Goal: Transaction & Acquisition: Download file/media

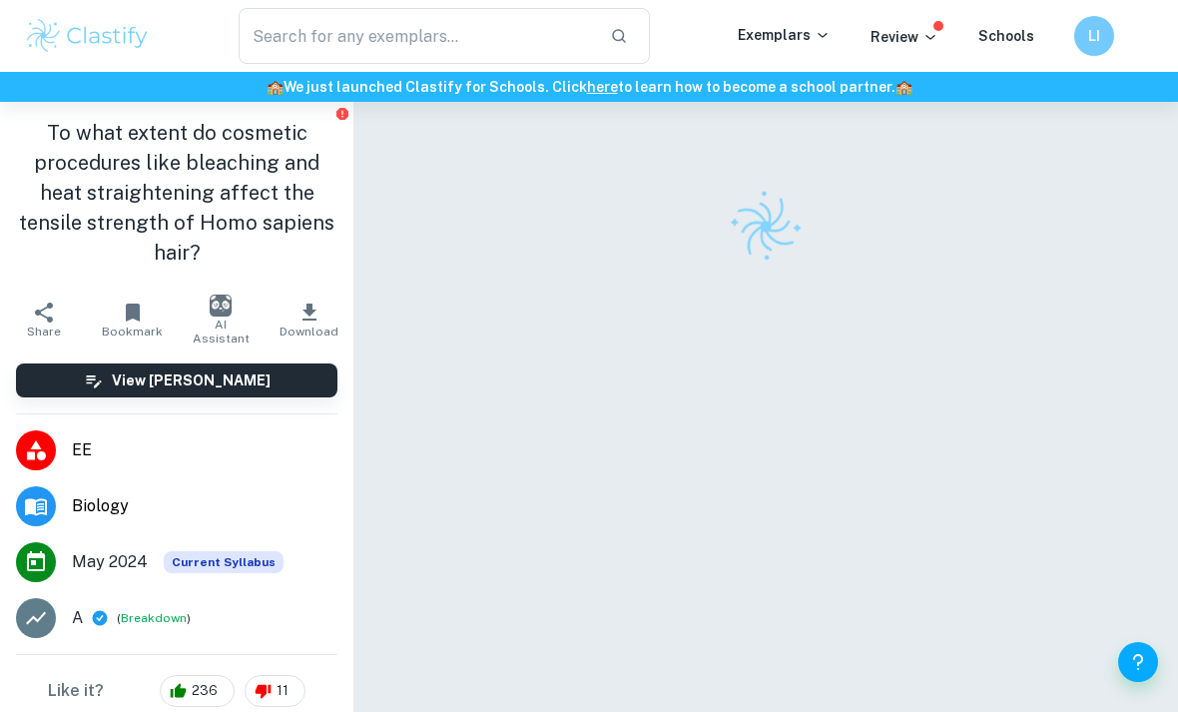
checkbox input "true"
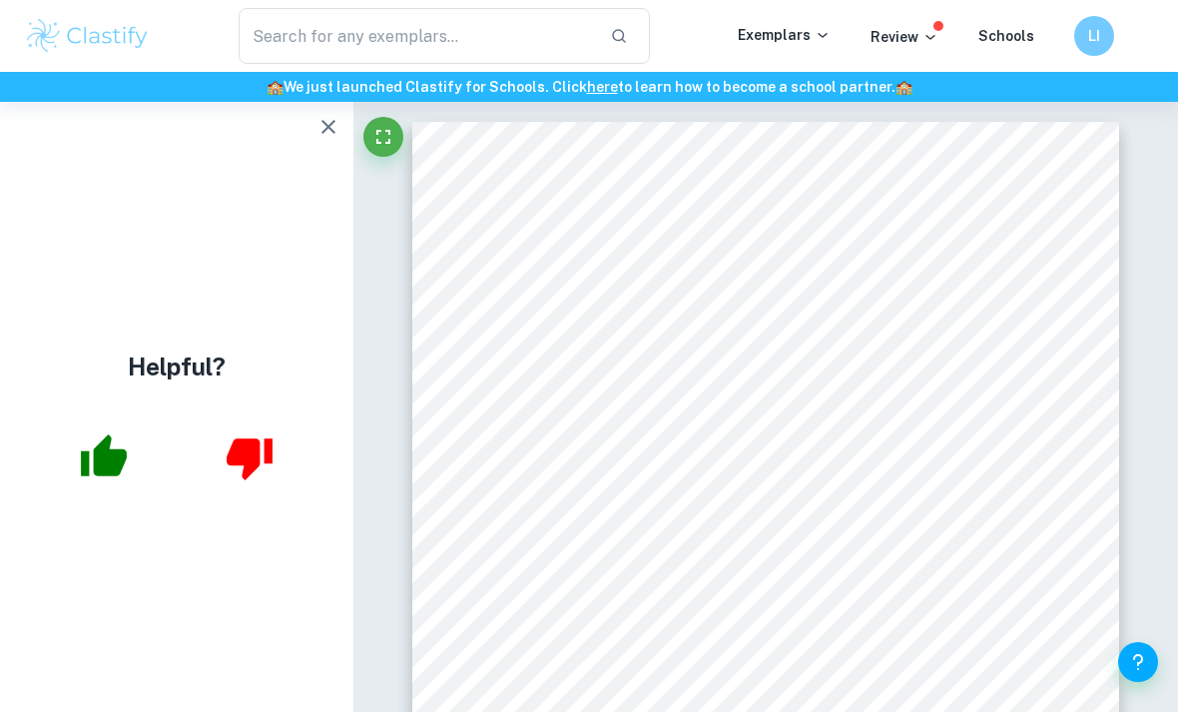
click at [924, 46] on p "Review" at bounding box center [905, 37] width 68 height 22
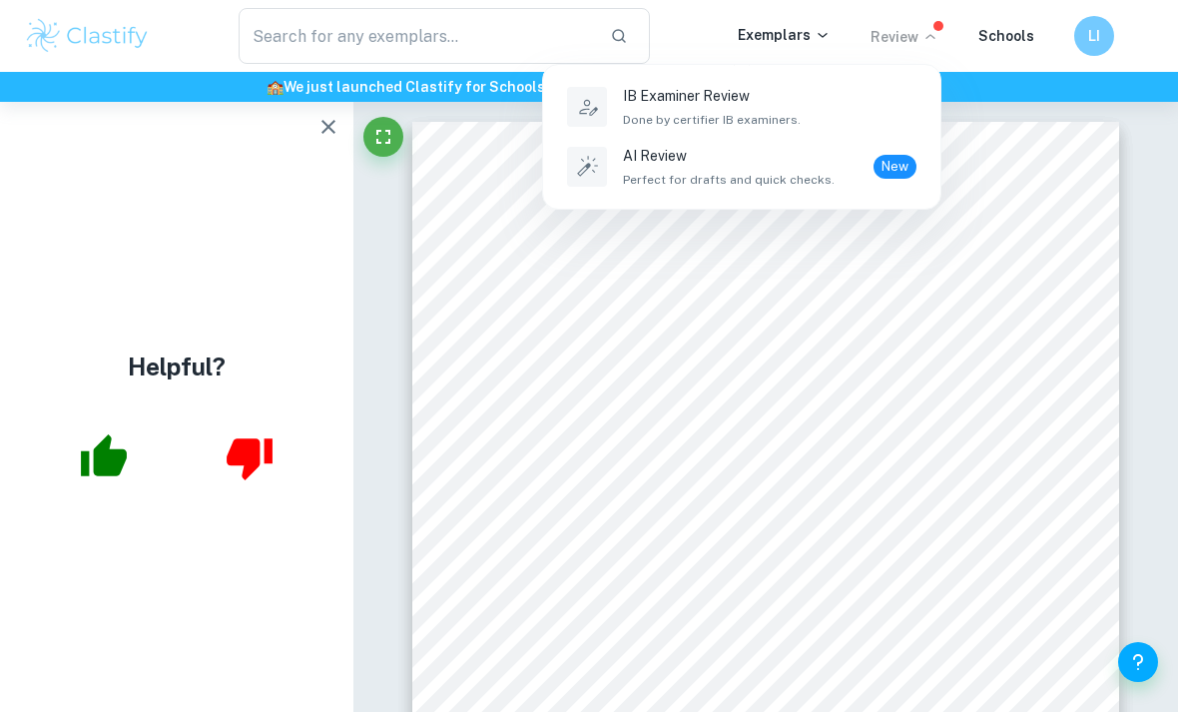
click at [903, 41] on div at bounding box center [589, 356] width 1178 height 712
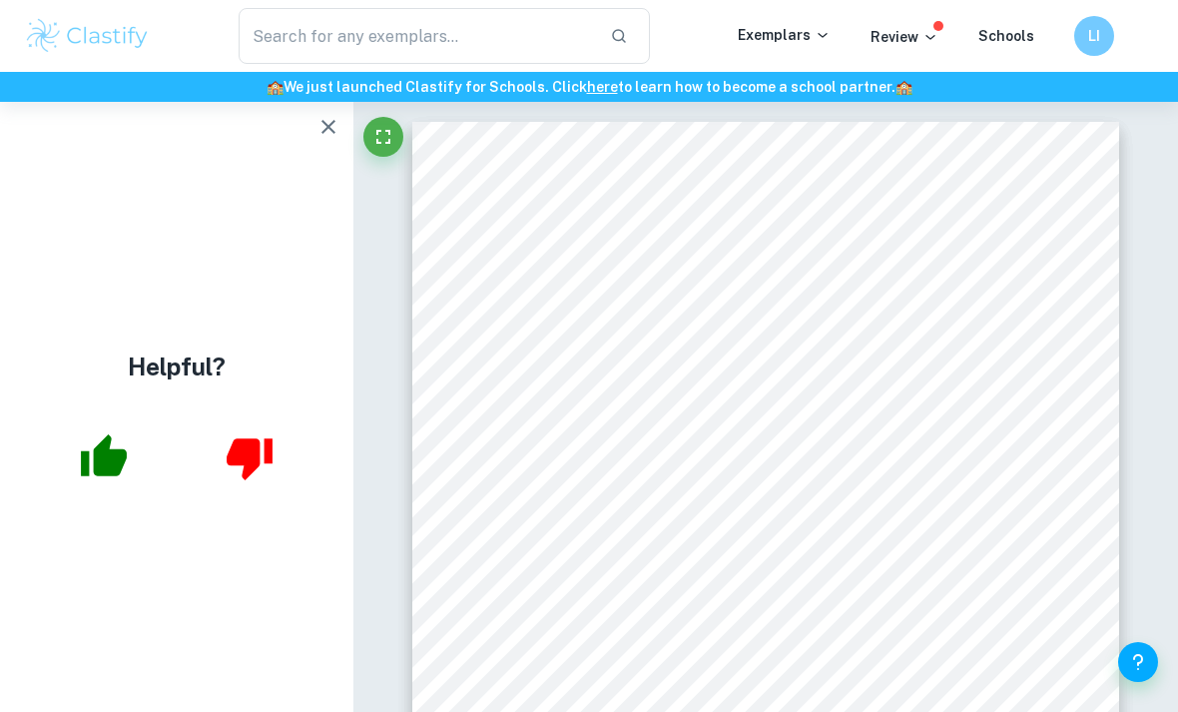
click at [127, 70] on div "​ Exemplars Review Schools LI" at bounding box center [589, 36] width 1178 height 72
click at [115, 49] on img at bounding box center [87, 36] width 127 height 40
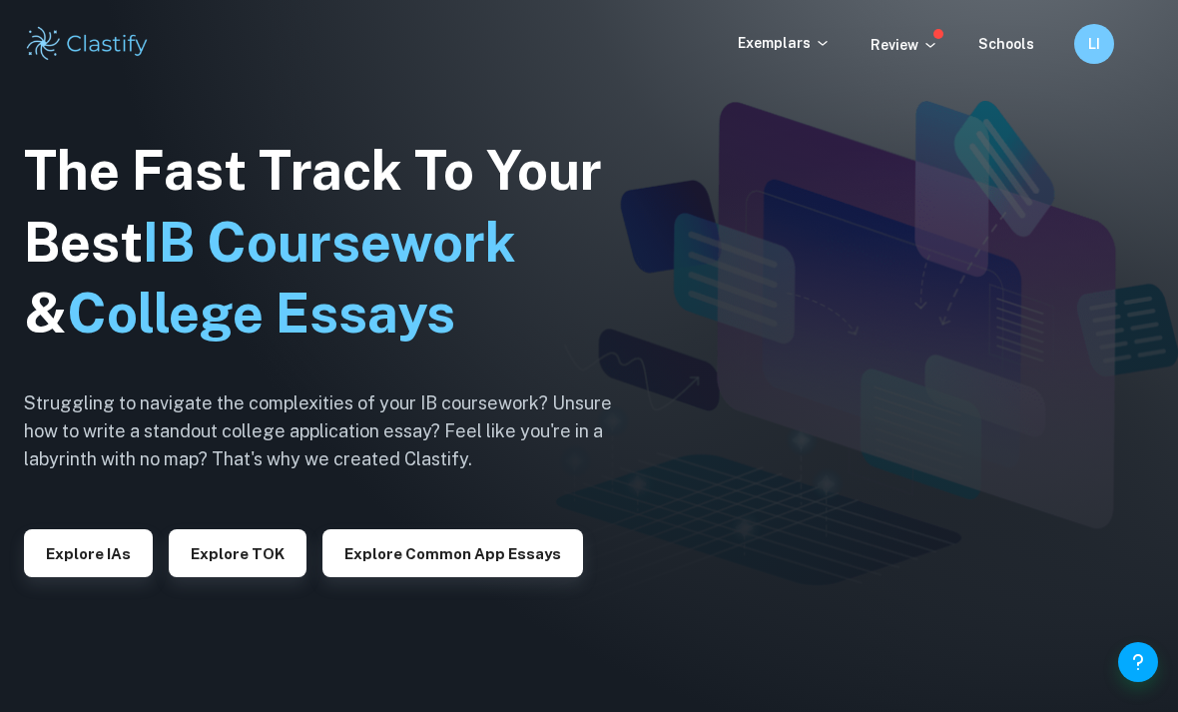
click at [810, 37] on p "Exemplars" at bounding box center [784, 43] width 93 height 22
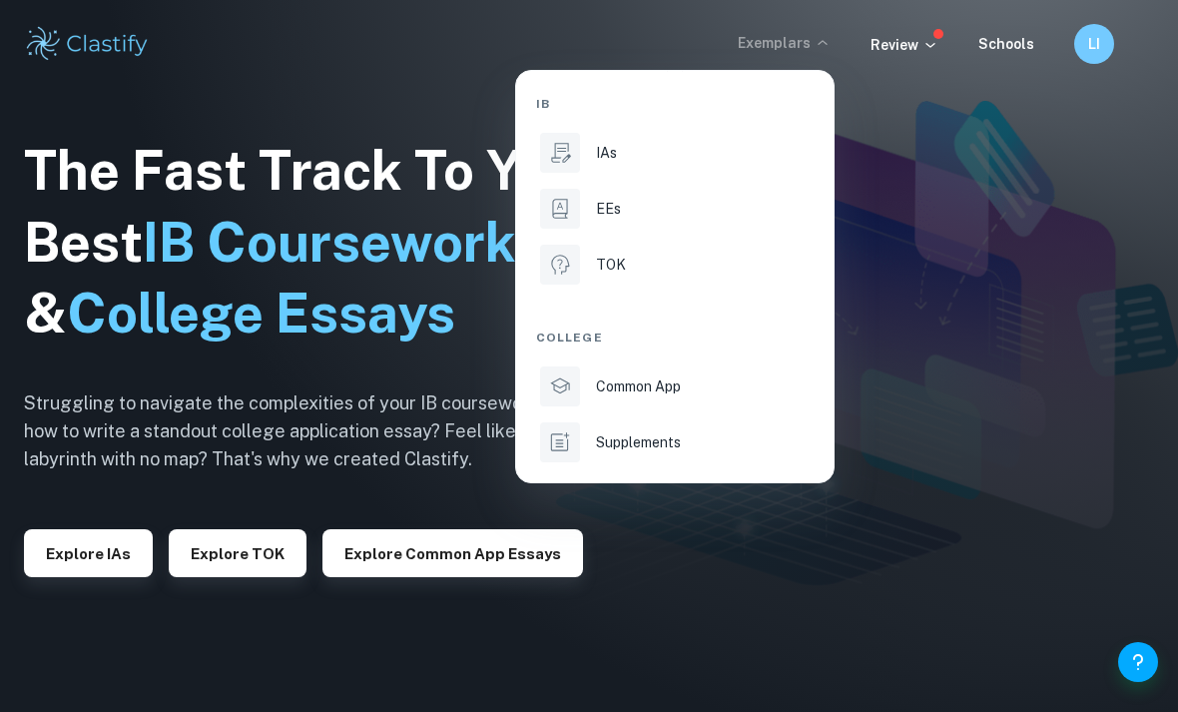
click at [668, 212] on div "EEs" at bounding box center [703, 209] width 214 height 22
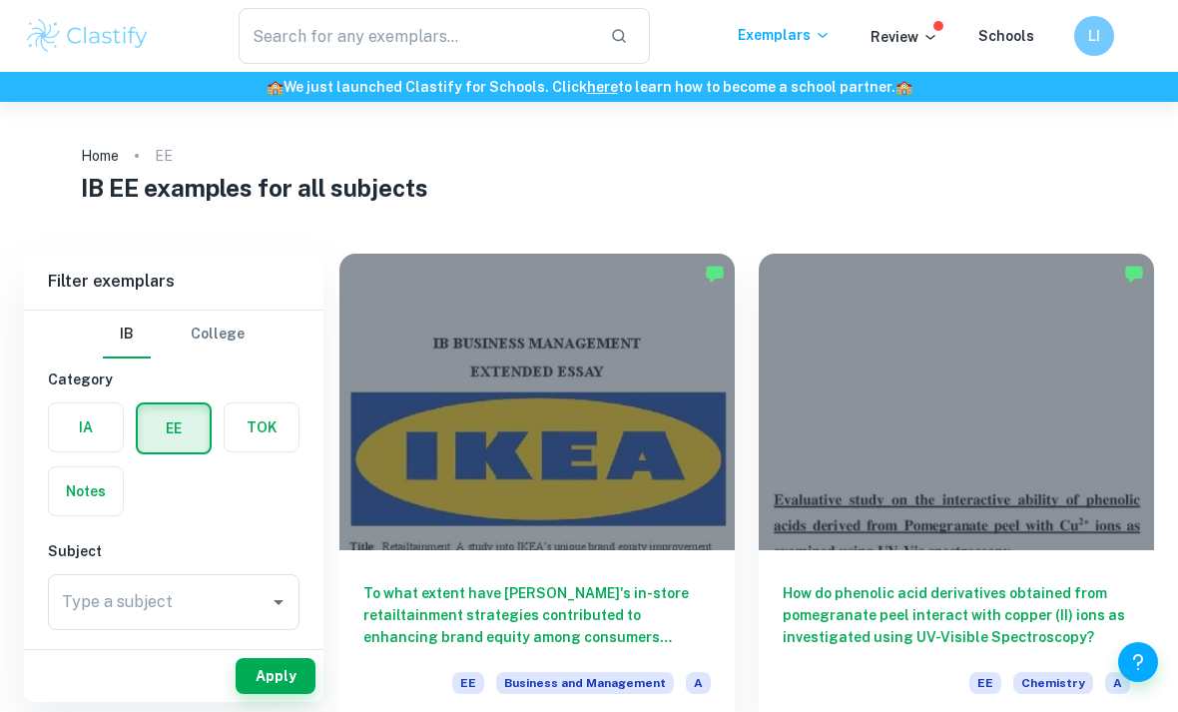
click at [802, 36] on p "Exemplars" at bounding box center [784, 35] width 93 height 22
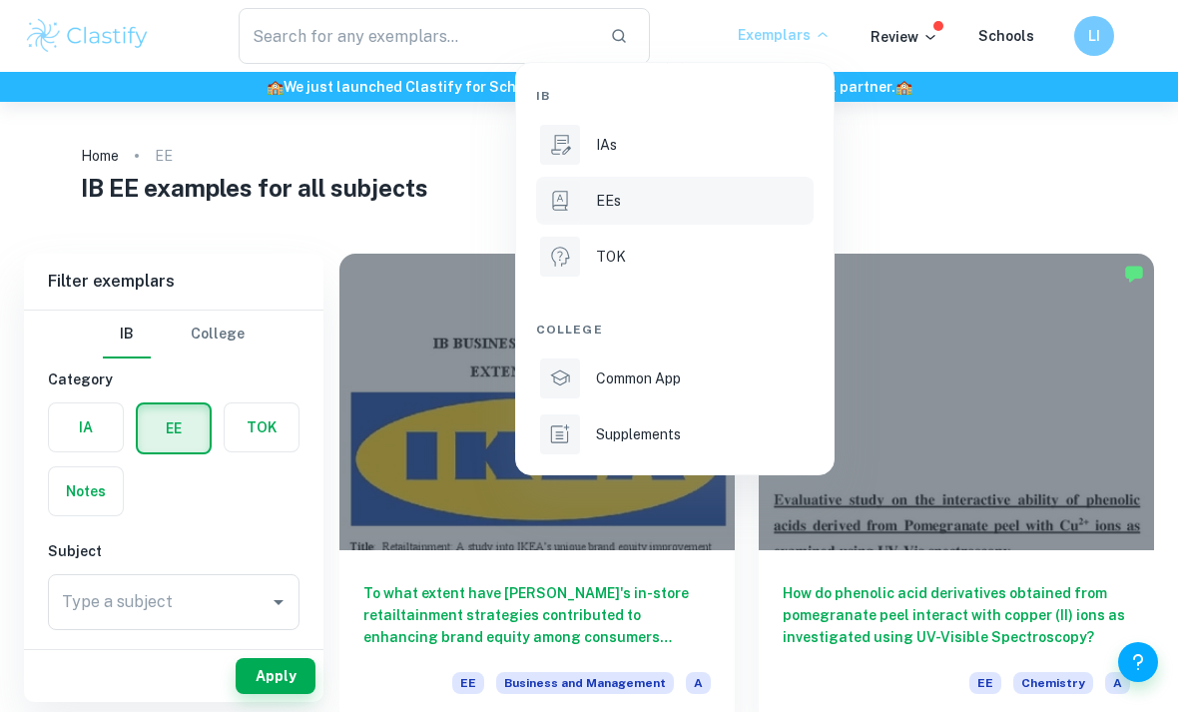
click at [671, 428] on p "Supplements" at bounding box center [638, 434] width 85 height 22
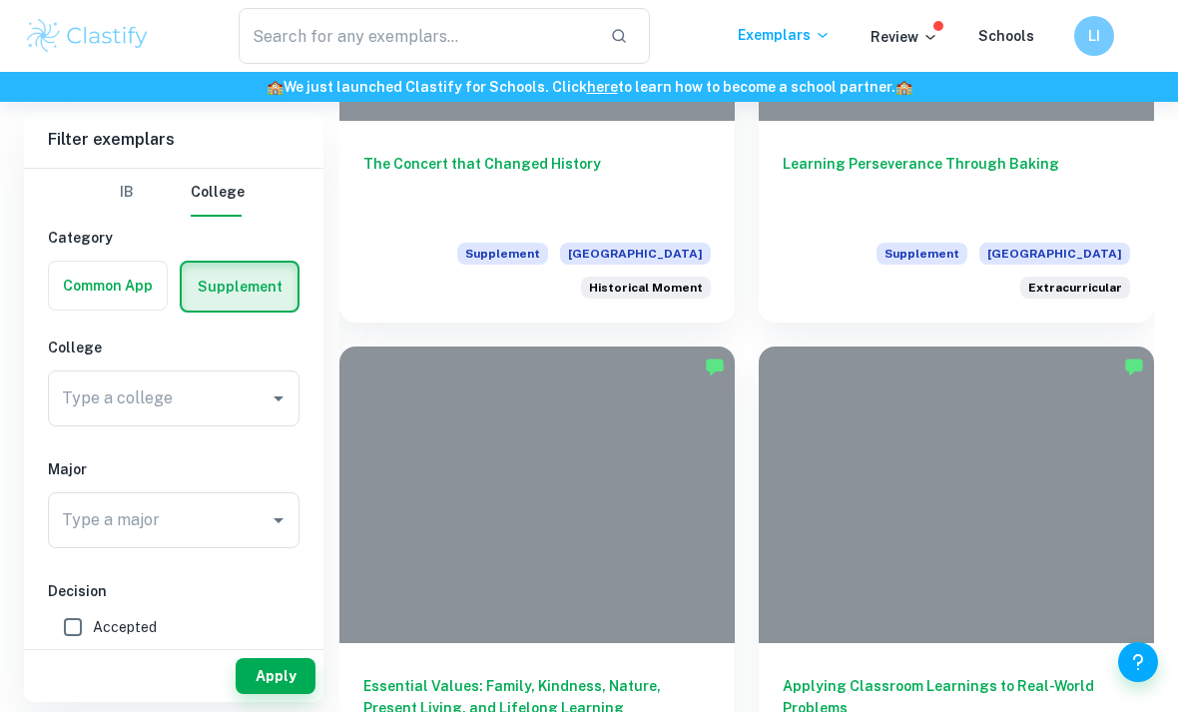
scroll to position [2372, 0]
click at [230, 416] on input "Type a college" at bounding box center [159, 399] width 204 height 38
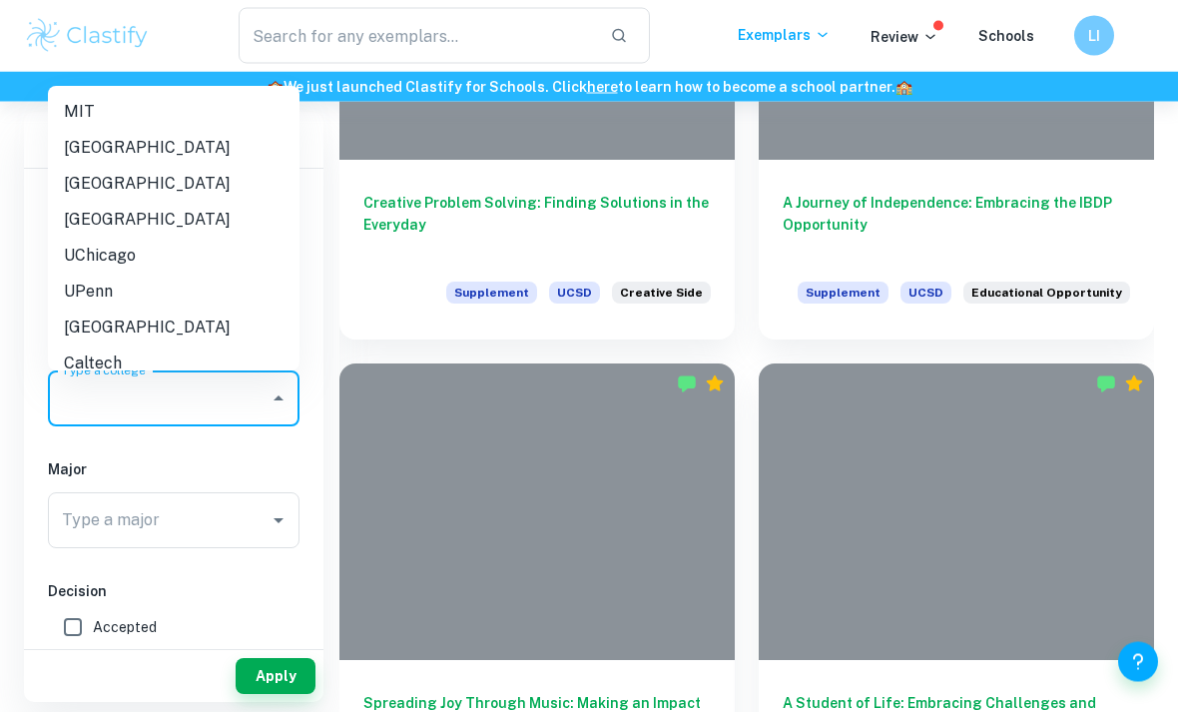
scroll to position [810, 0]
click at [768, 45] on p "Exemplars" at bounding box center [784, 35] width 93 height 22
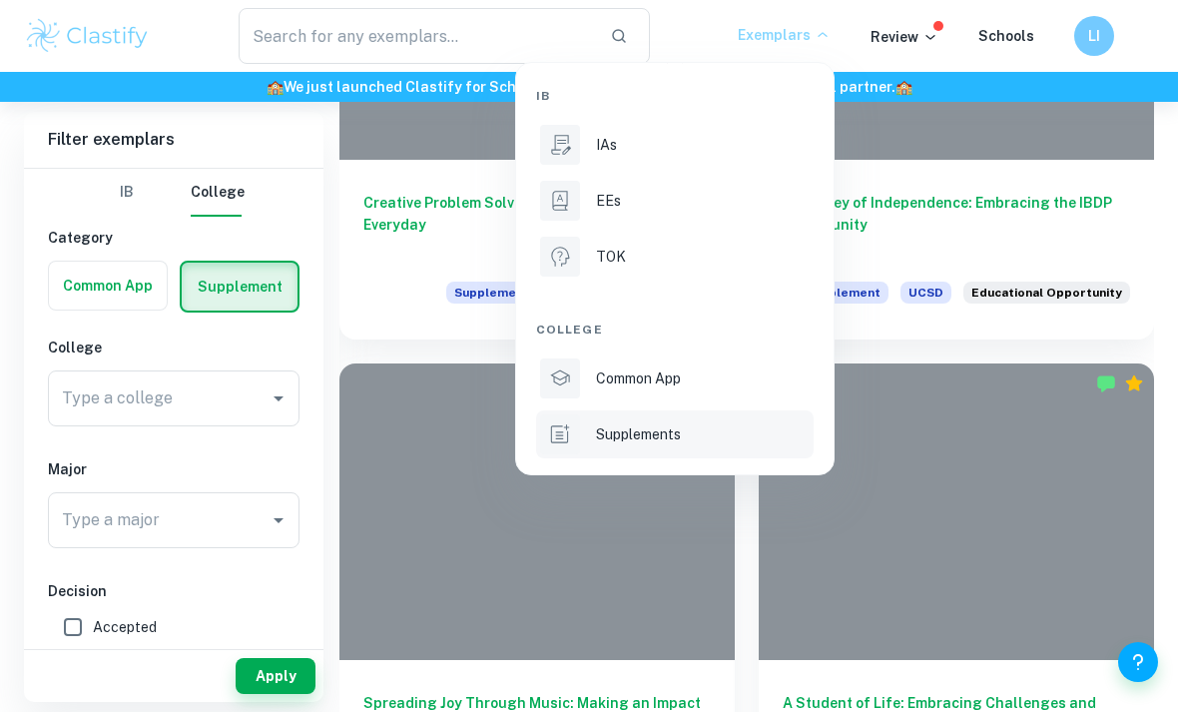
click at [700, 203] on div "EEs" at bounding box center [703, 201] width 214 height 22
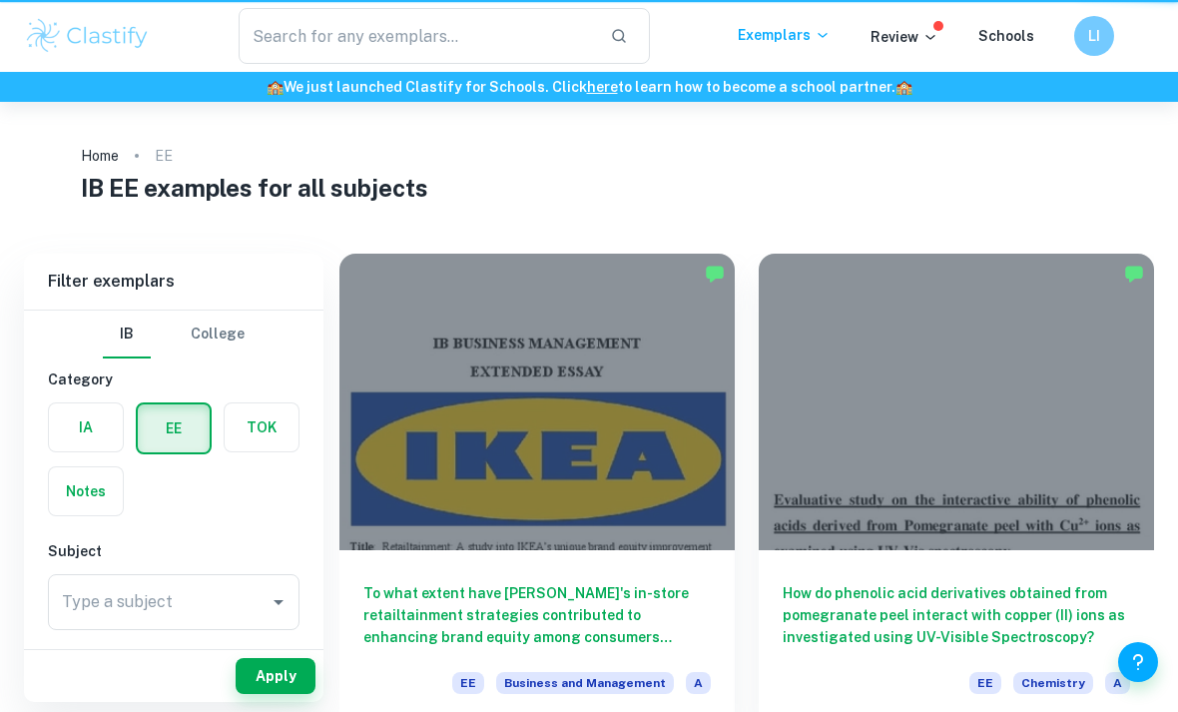
click at [699, 711] on html "We value your privacy We use cookies to enhance your browsing experience, serve…" at bounding box center [589, 356] width 1178 height 712
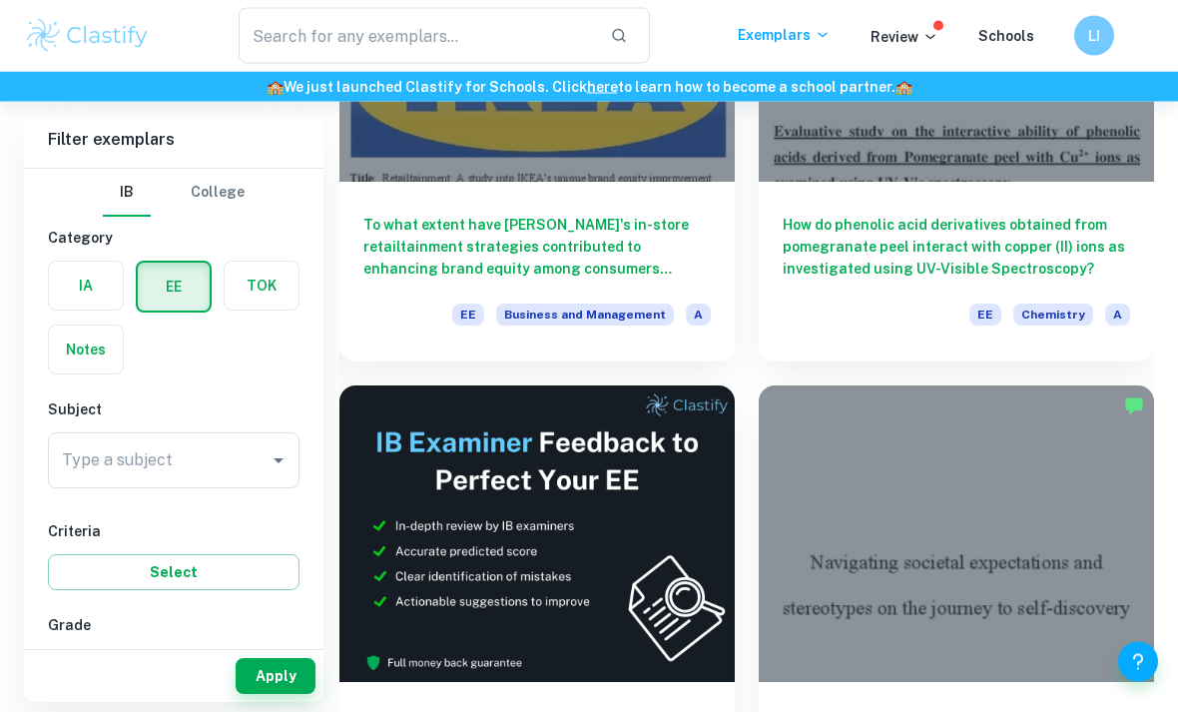
scroll to position [369, 0]
click at [126, 473] on input "Type a subject" at bounding box center [159, 460] width 204 height 38
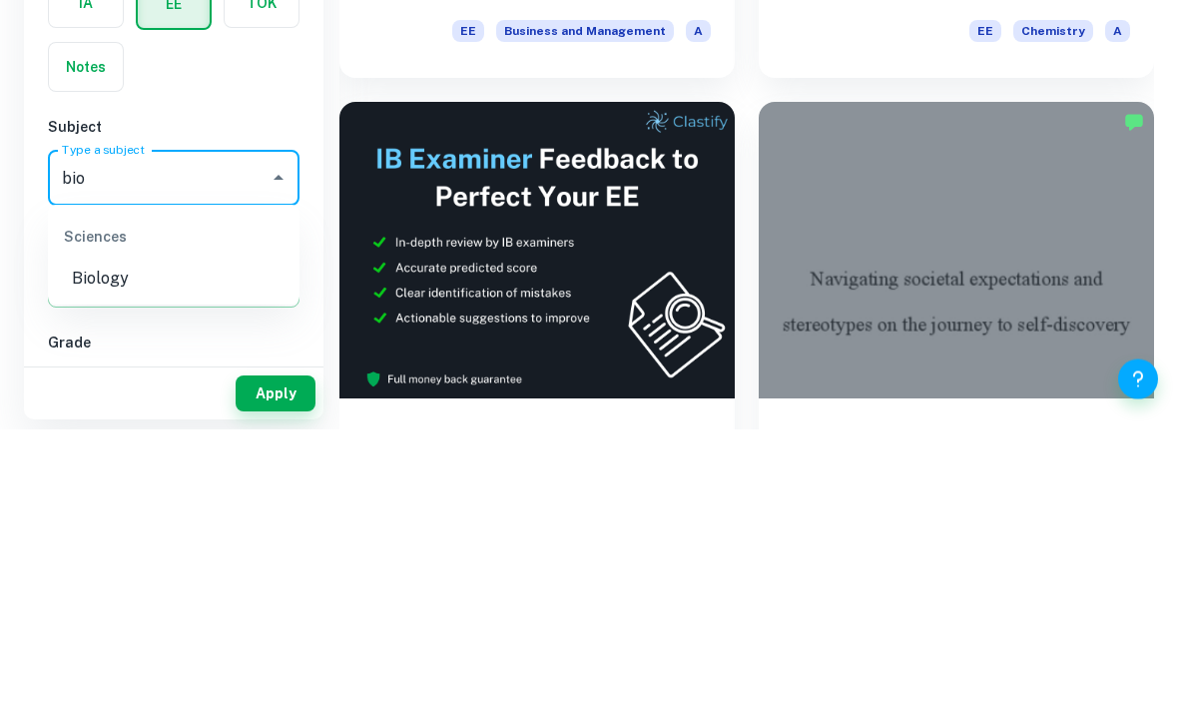
click at [89, 544] on li "Biology" at bounding box center [174, 562] width 252 height 36
type input "Biology"
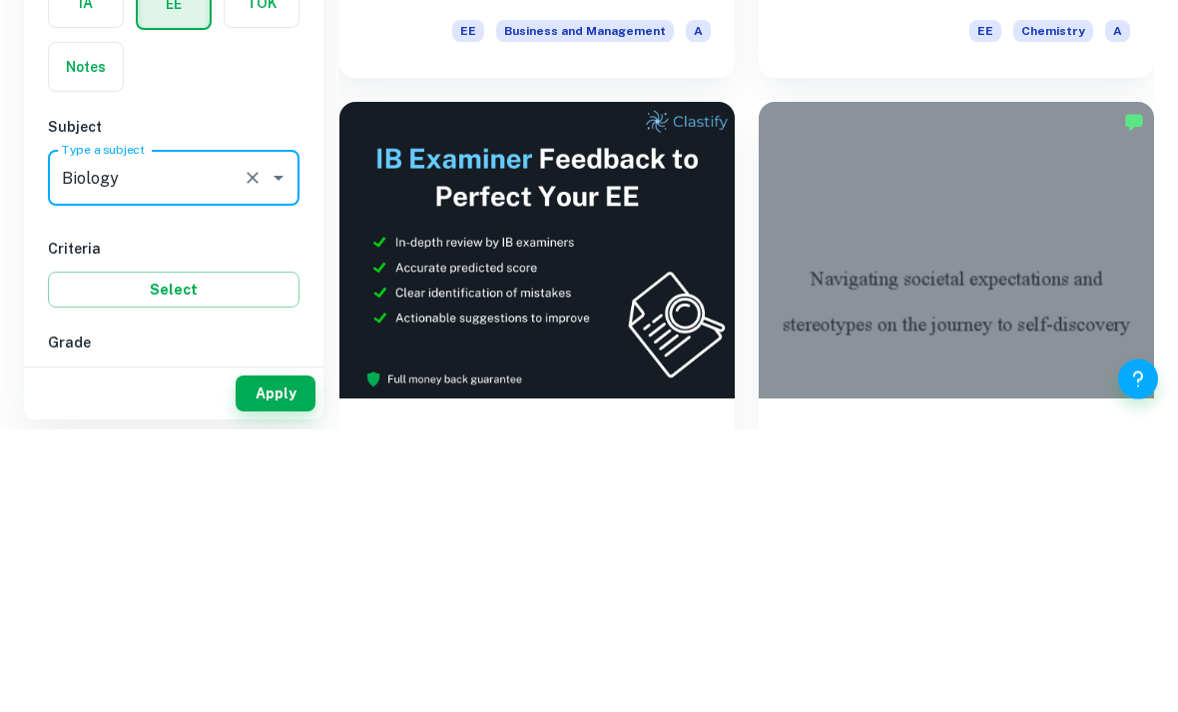
scroll to position [652, 0]
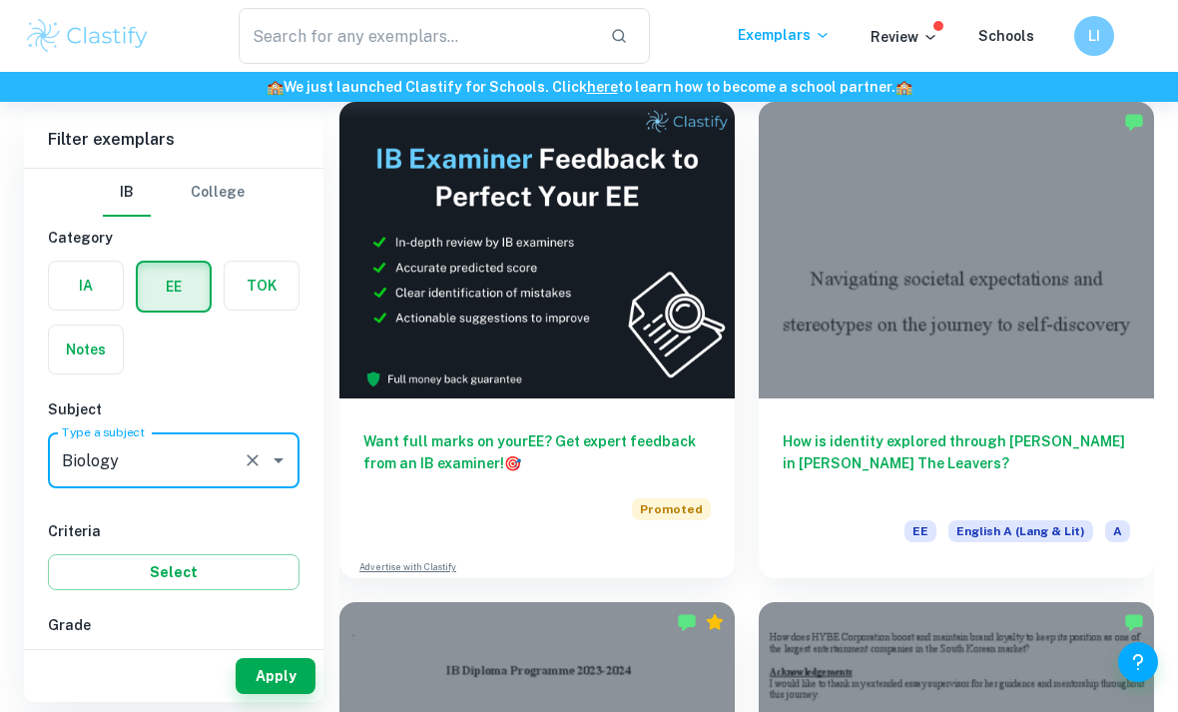
click at [83, 660] on input "A" at bounding box center [81, 669] width 40 height 40
checkbox input "true"
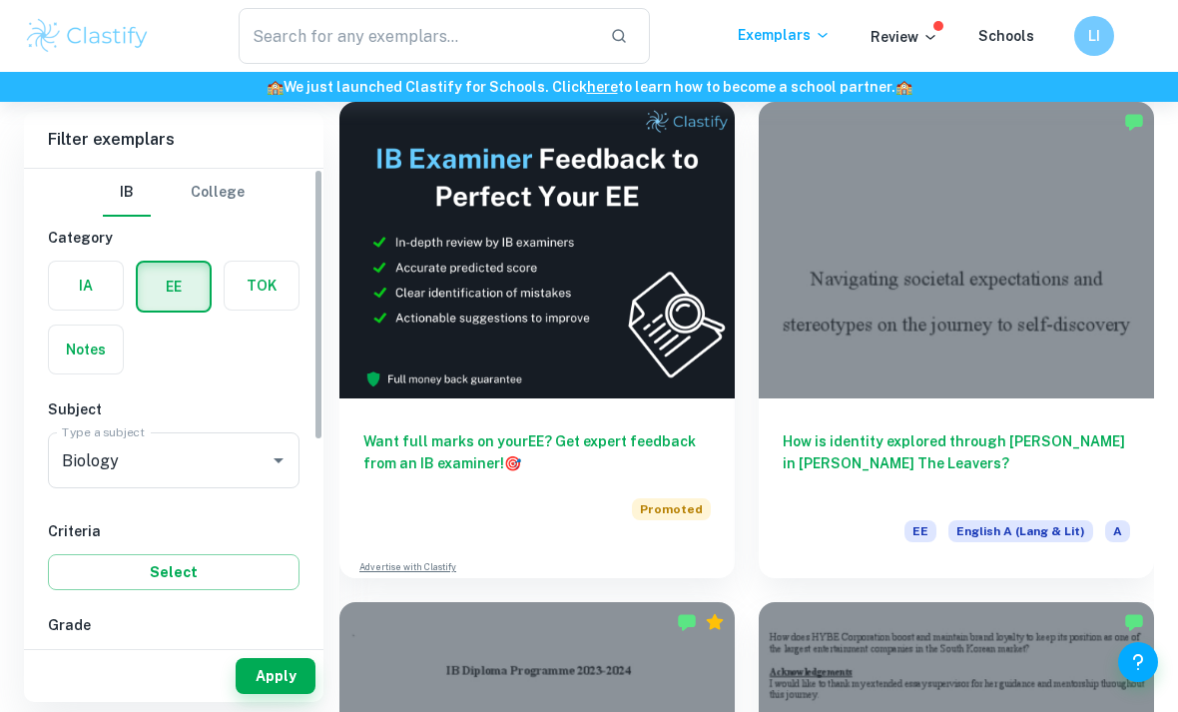
click at [272, 694] on button "Apply" at bounding box center [276, 676] width 80 height 36
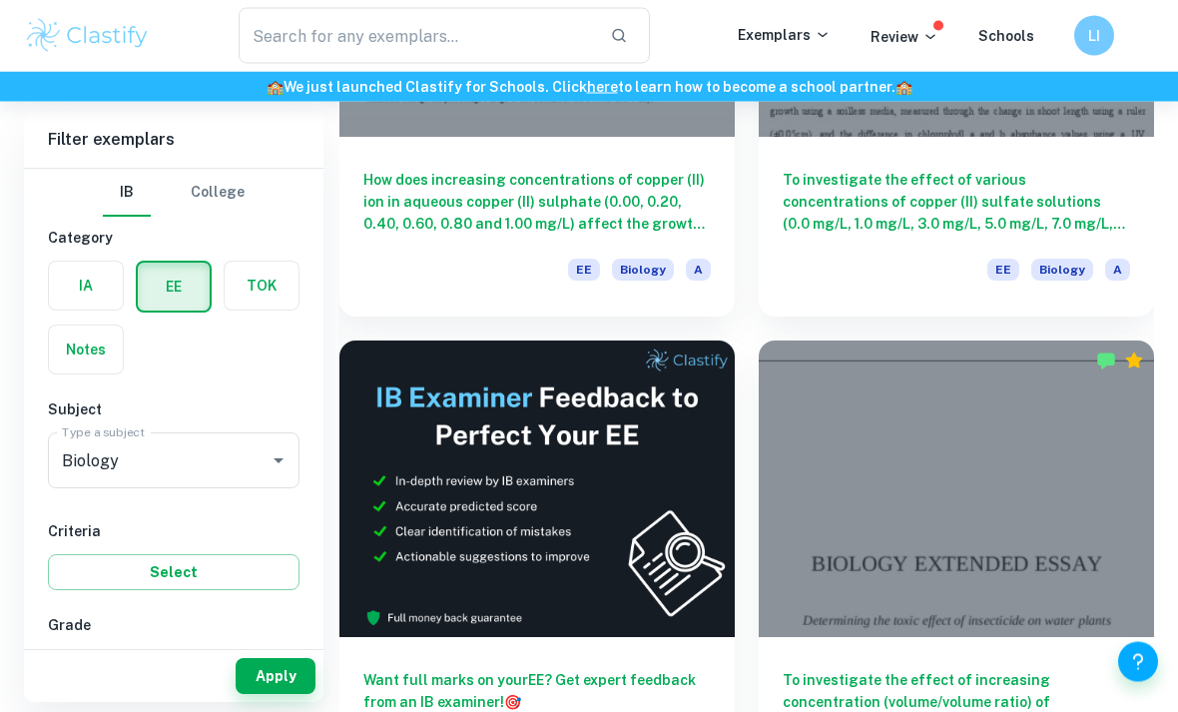
scroll to position [413, 0]
click at [275, 30] on input "text" at bounding box center [417, 36] width 356 height 56
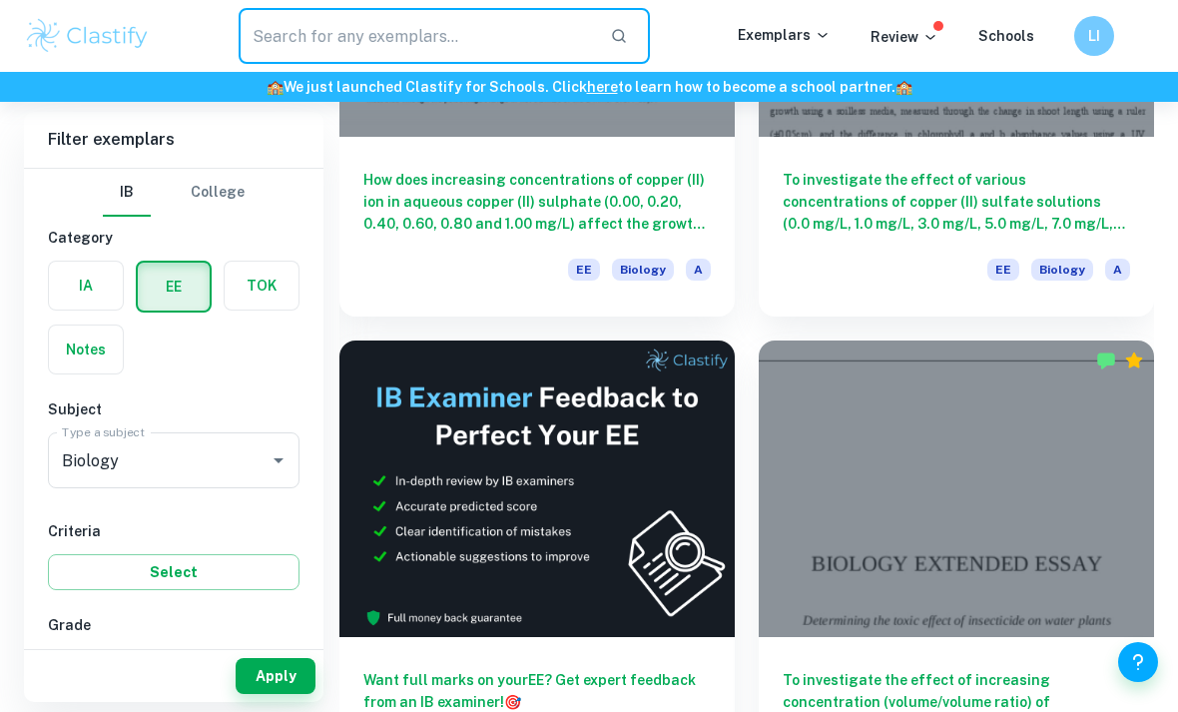
scroll to position [412, 0]
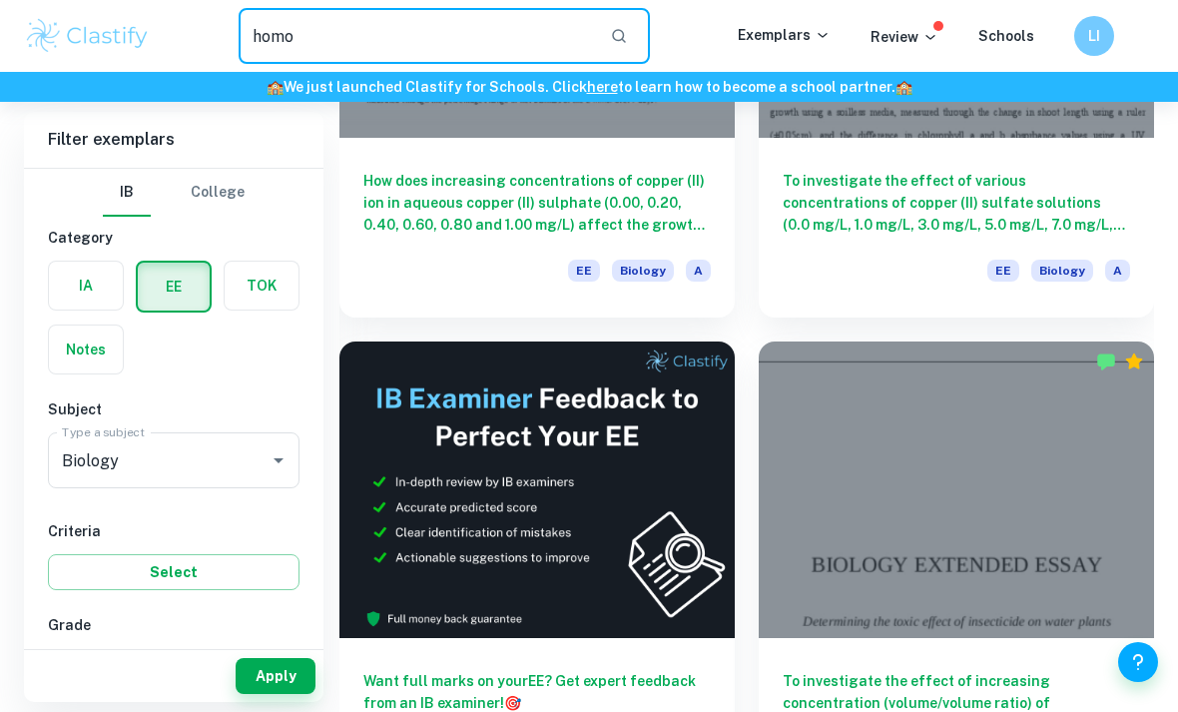
type input "homo"
click at [627, 44] on icon "button" at bounding box center [619, 36] width 18 height 18
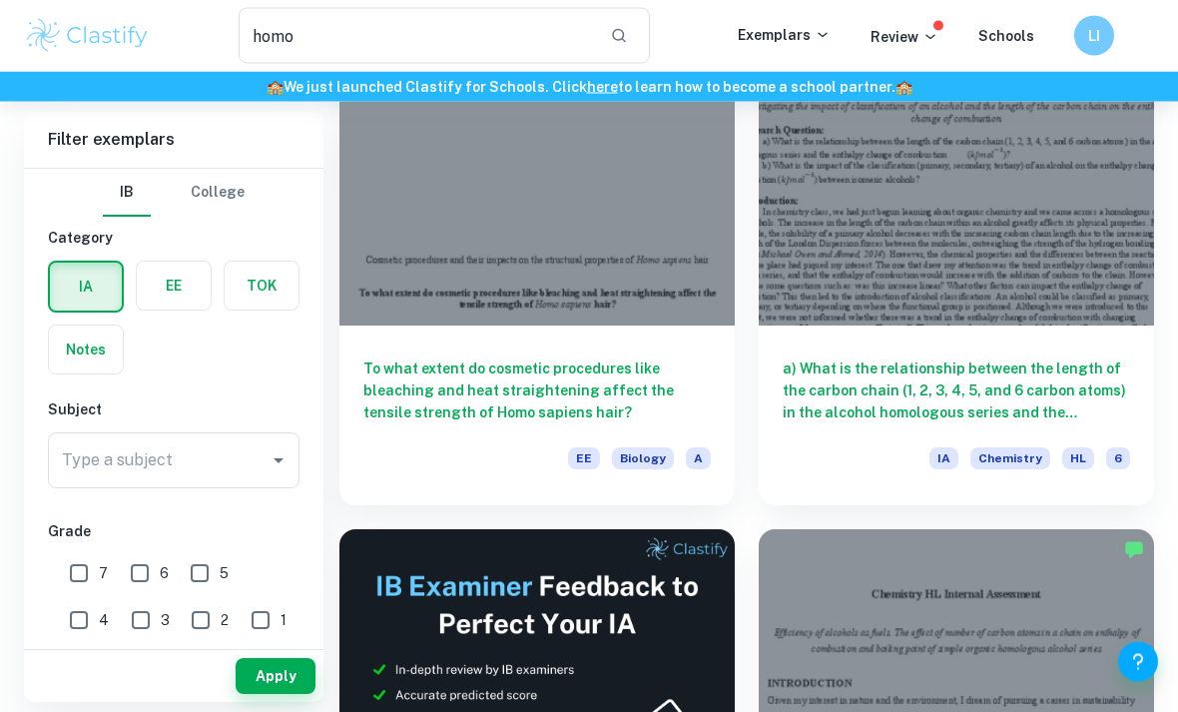
scroll to position [170, 0]
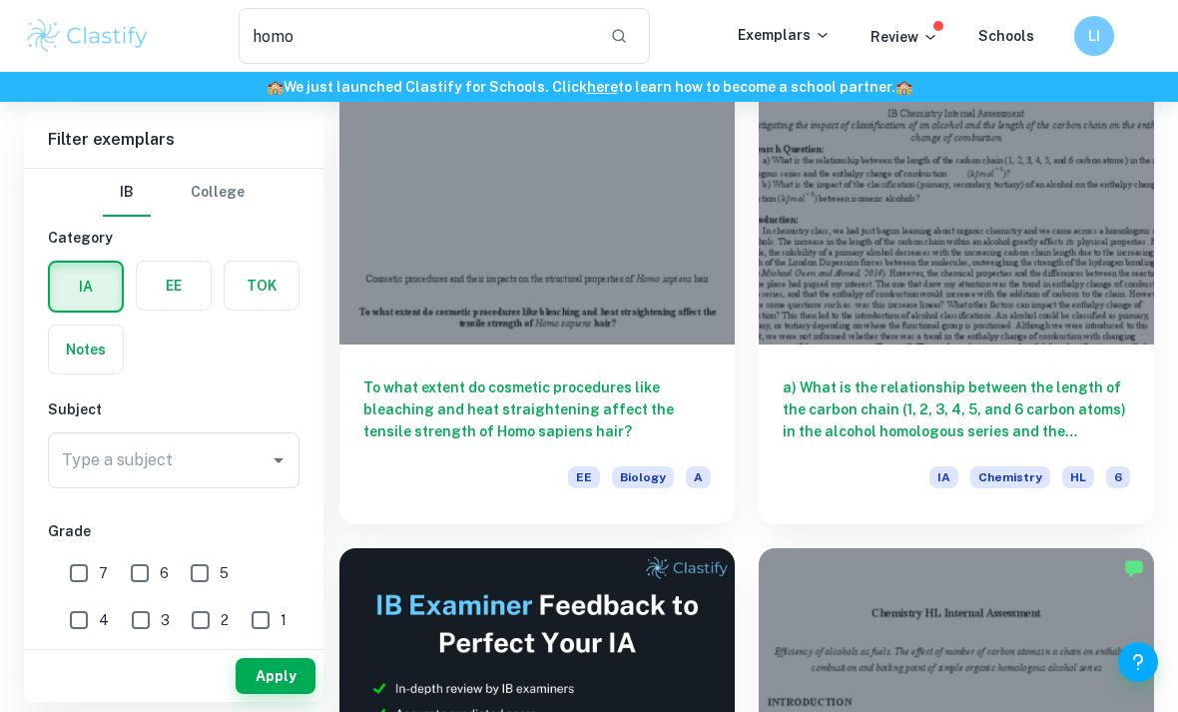
click at [650, 387] on h6 "To what extent do cosmetic procedures like bleaching and heat straightening aff…" at bounding box center [538, 410] width 348 height 66
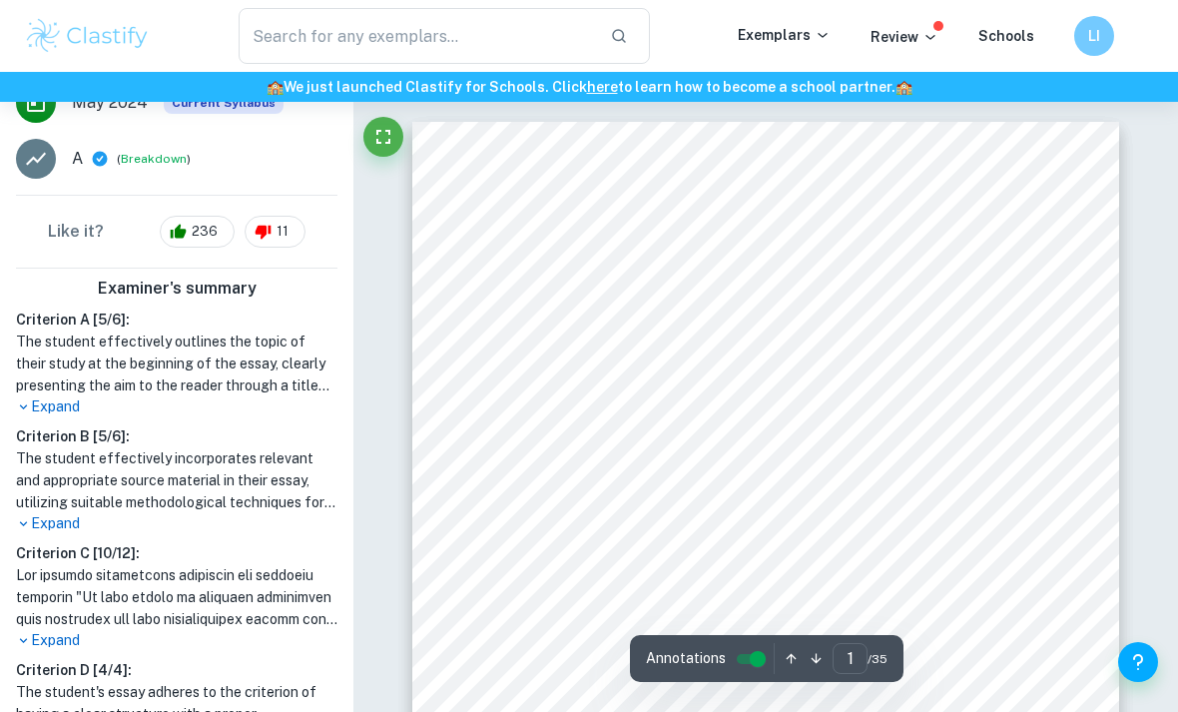
click at [59, 409] on p "Expand" at bounding box center [177, 406] width 322 height 21
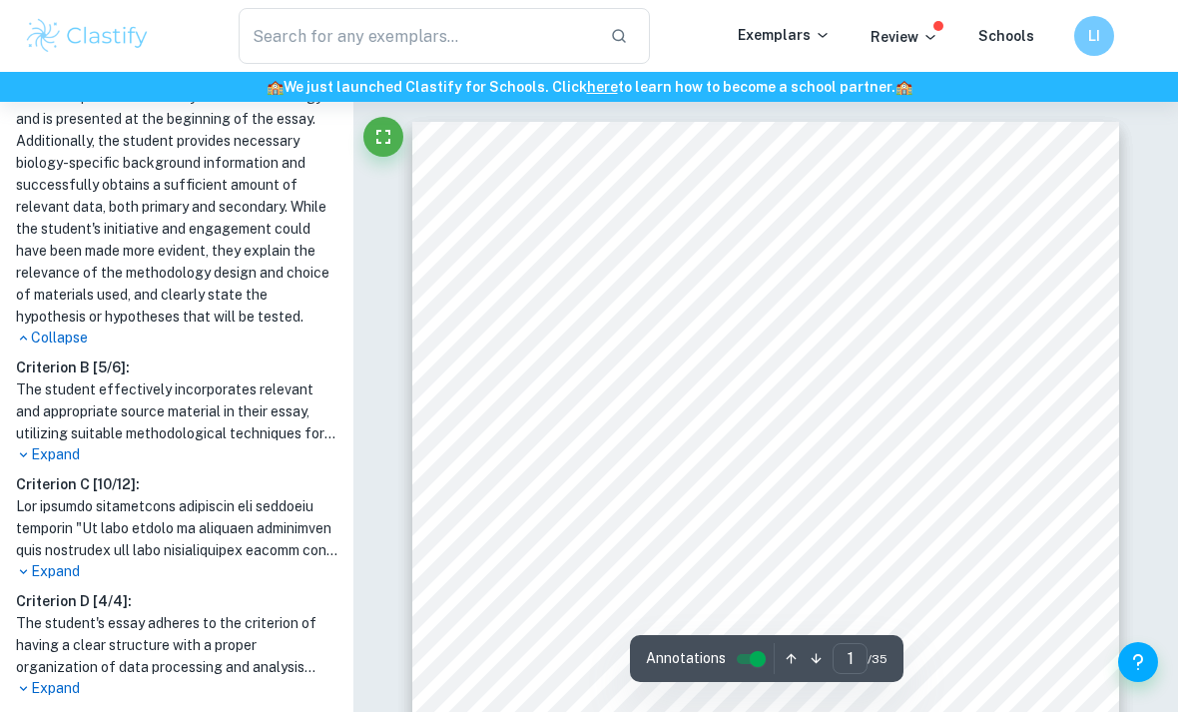
click at [57, 455] on p "Expand" at bounding box center [177, 454] width 322 height 21
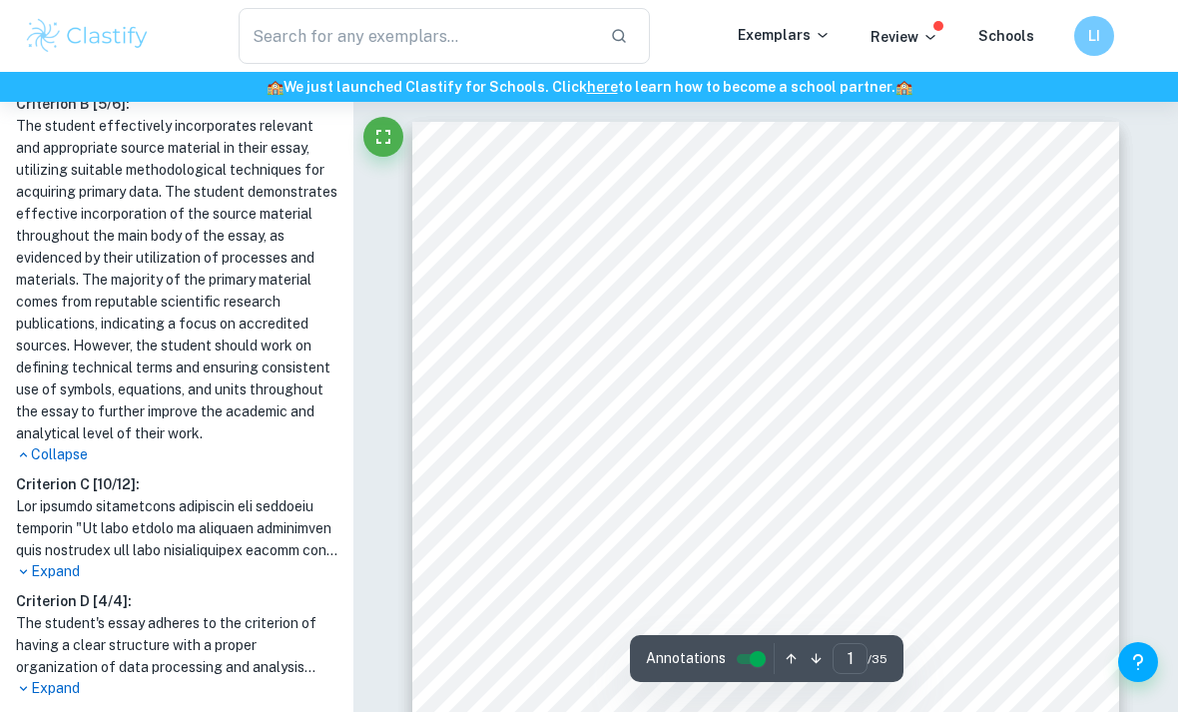
click at [67, 565] on p "Expand" at bounding box center [177, 571] width 322 height 21
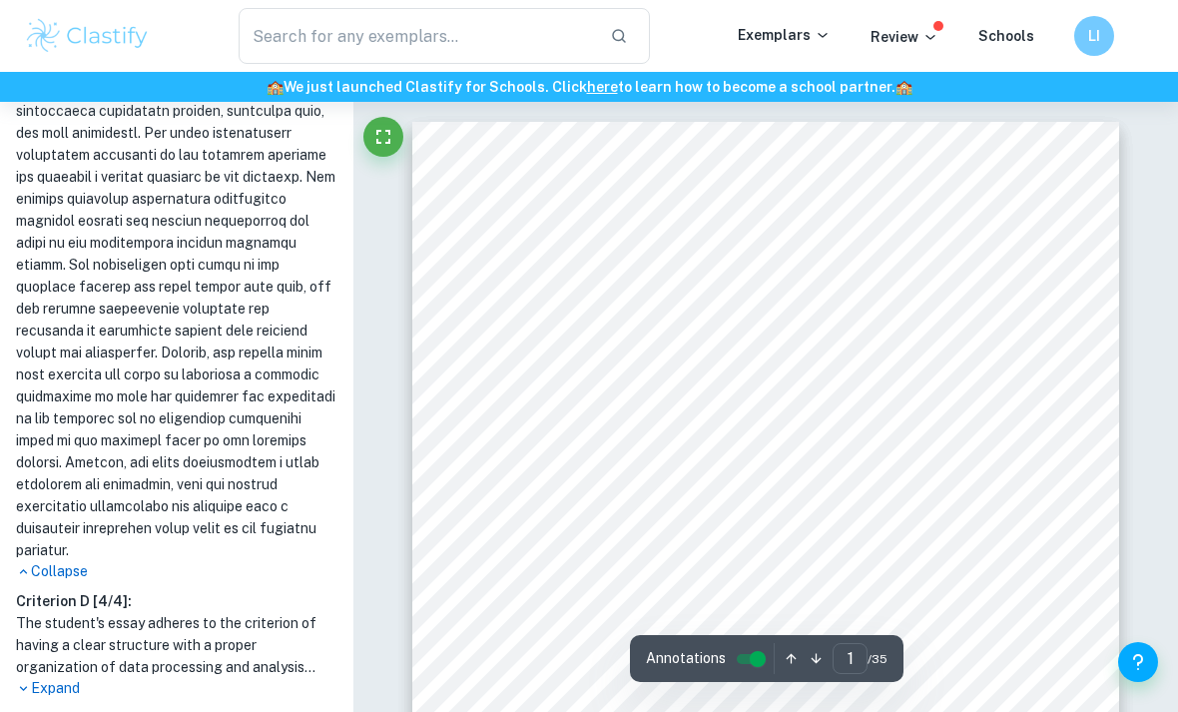
click at [62, 681] on p "Expand" at bounding box center [177, 688] width 322 height 21
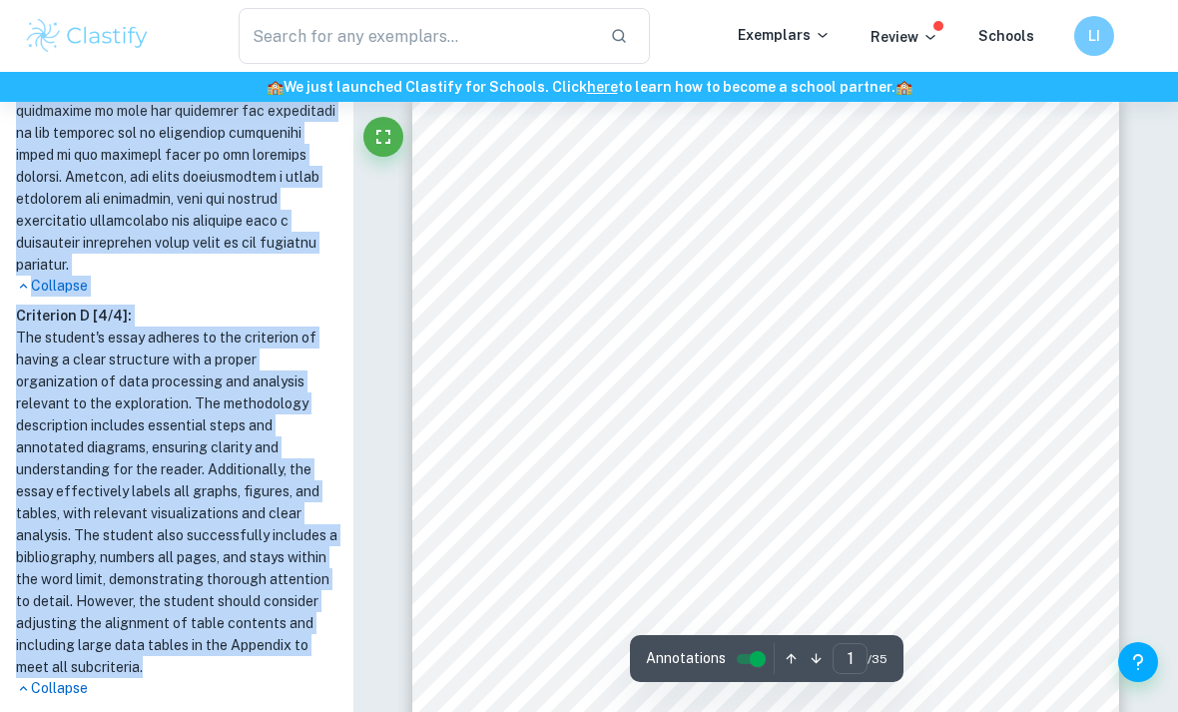
scroll to position [57, 0]
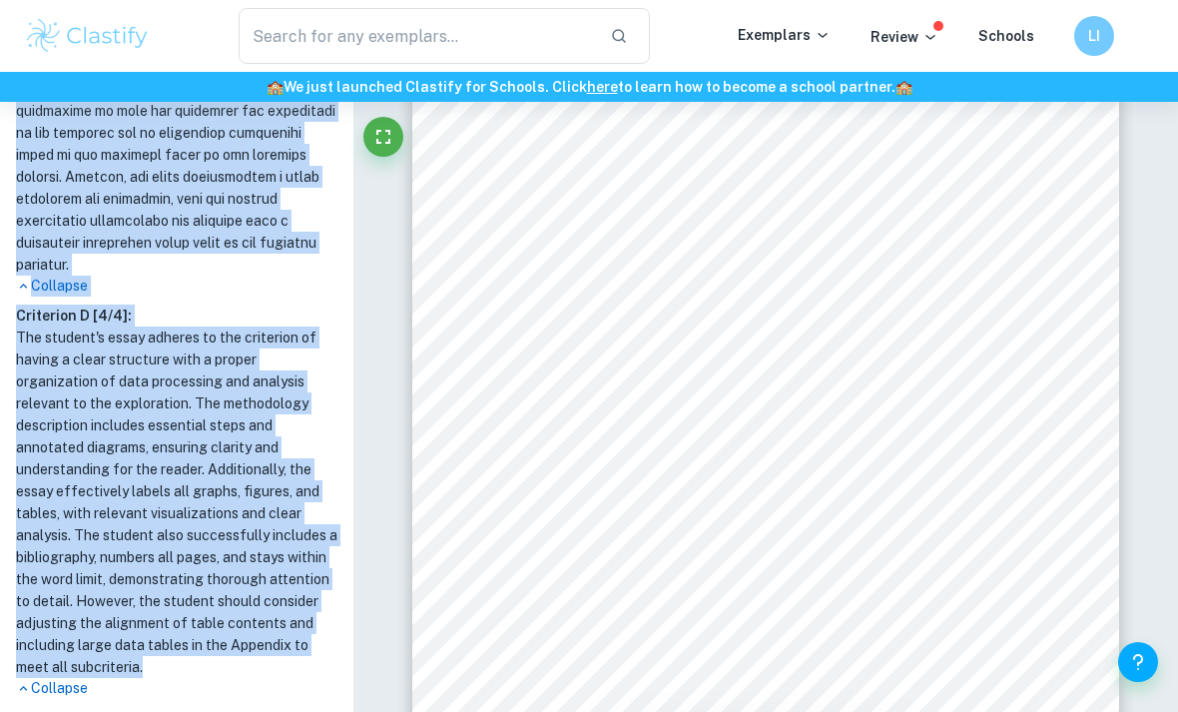
click at [259, 396] on h1 "The student's essay adheres to the criterion of having a clear structure with a…" at bounding box center [177, 503] width 322 height 352
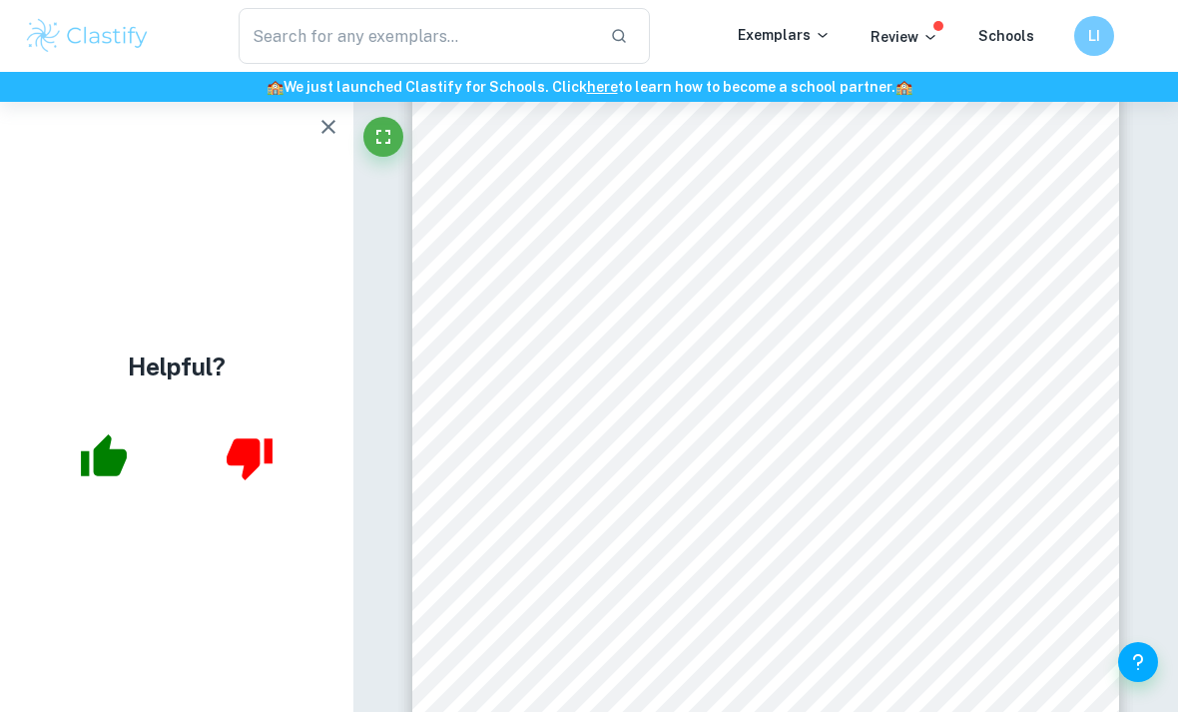
scroll to position [0, 0]
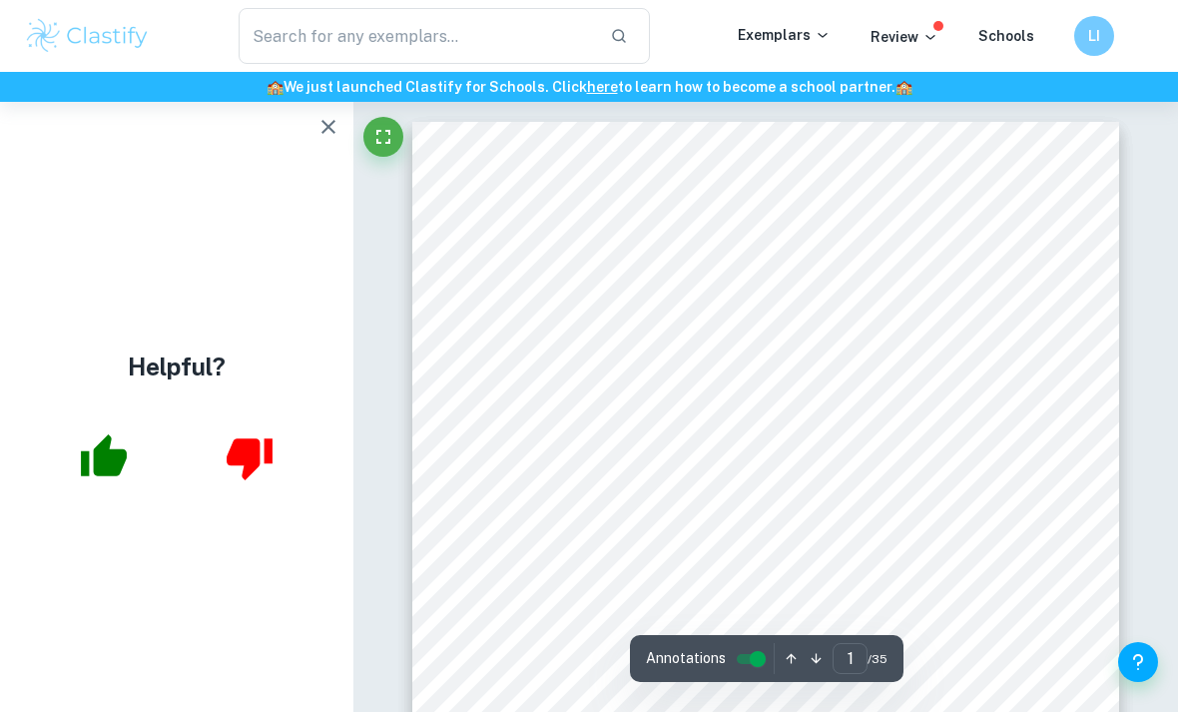
click at [328, 131] on icon "button" at bounding box center [329, 127] width 24 height 24
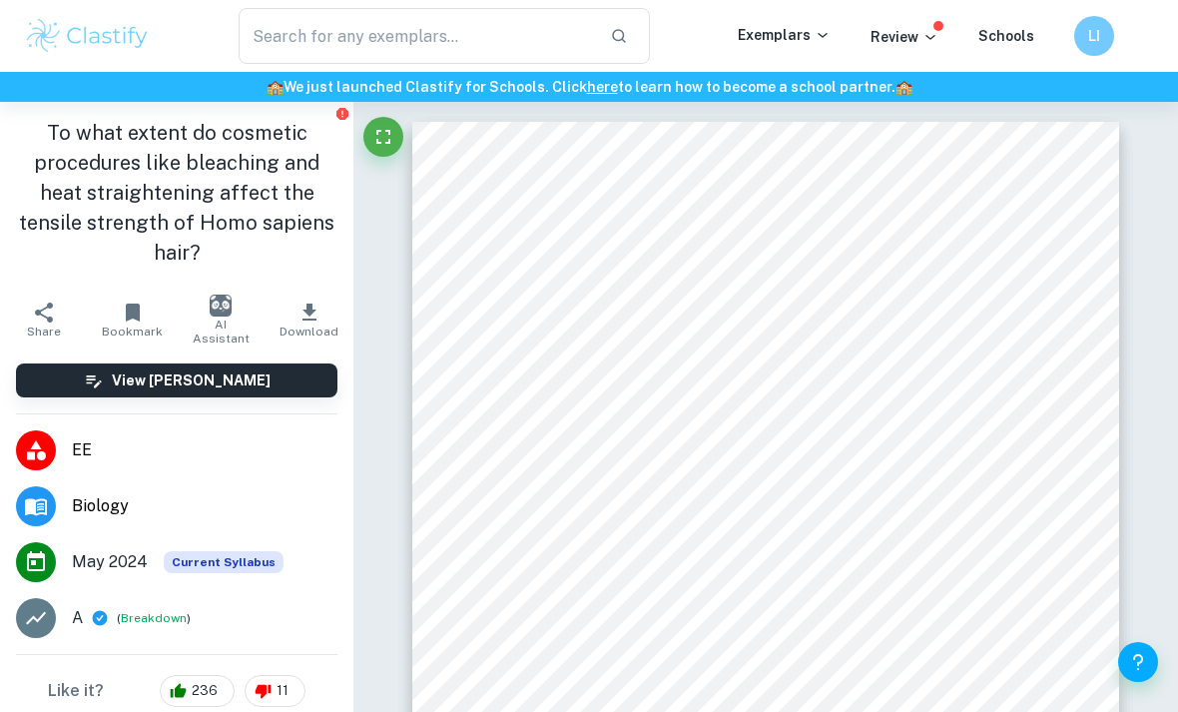
click at [230, 550] on li "[DATE] Current Syllabus" at bounding box center [177, 562] width 354 height 56
click at [240, 561] on span "Current Syllabus" at bounding box center [224, 562] width 120 height 22
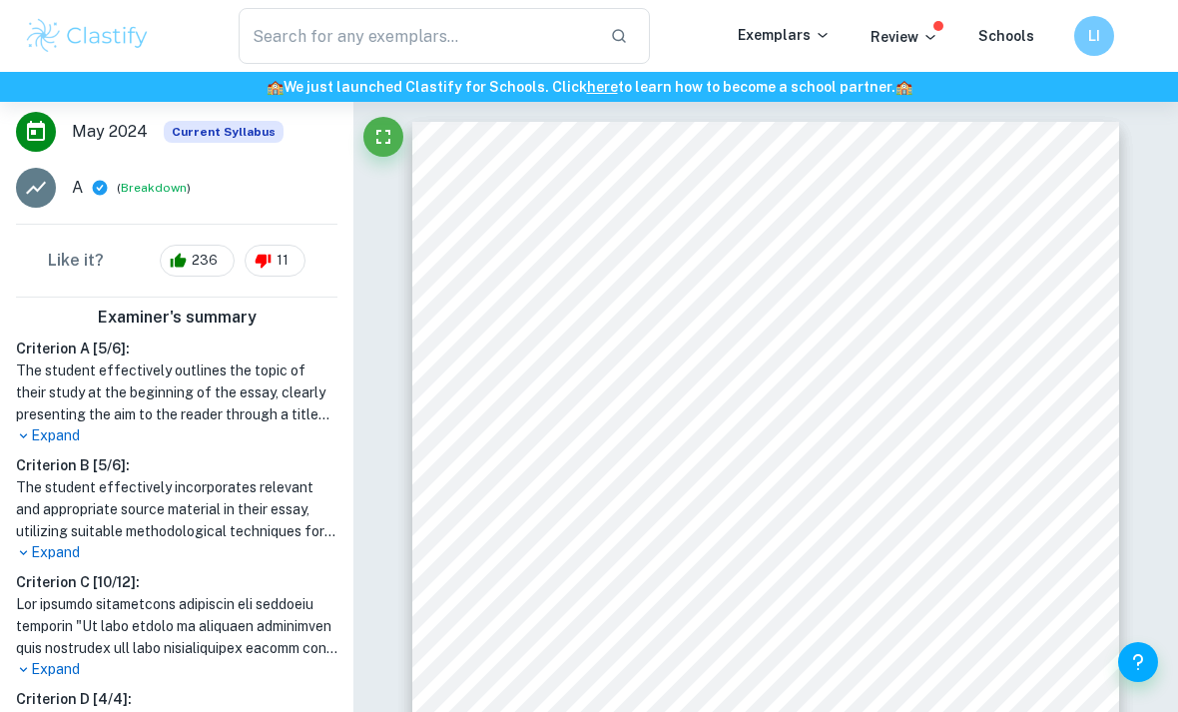
scroll to position [461, 0]
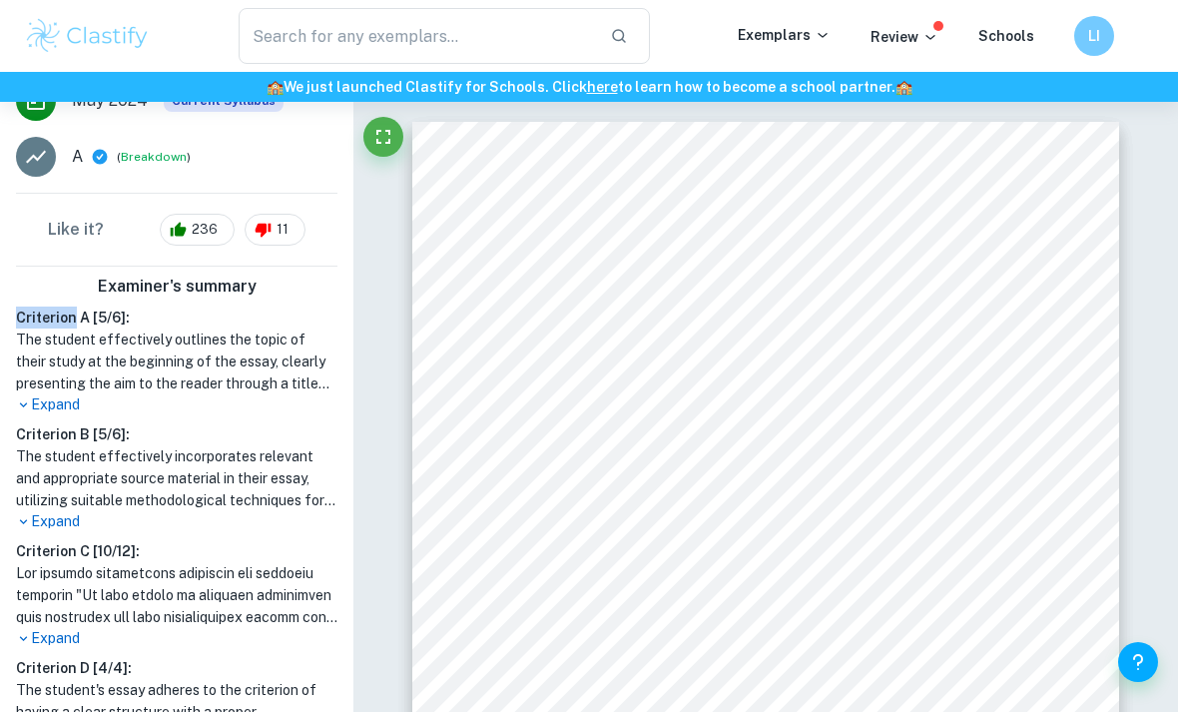
click at [57, 412] on p "Expand" at bounding box center [177, 404] width 322 height 21
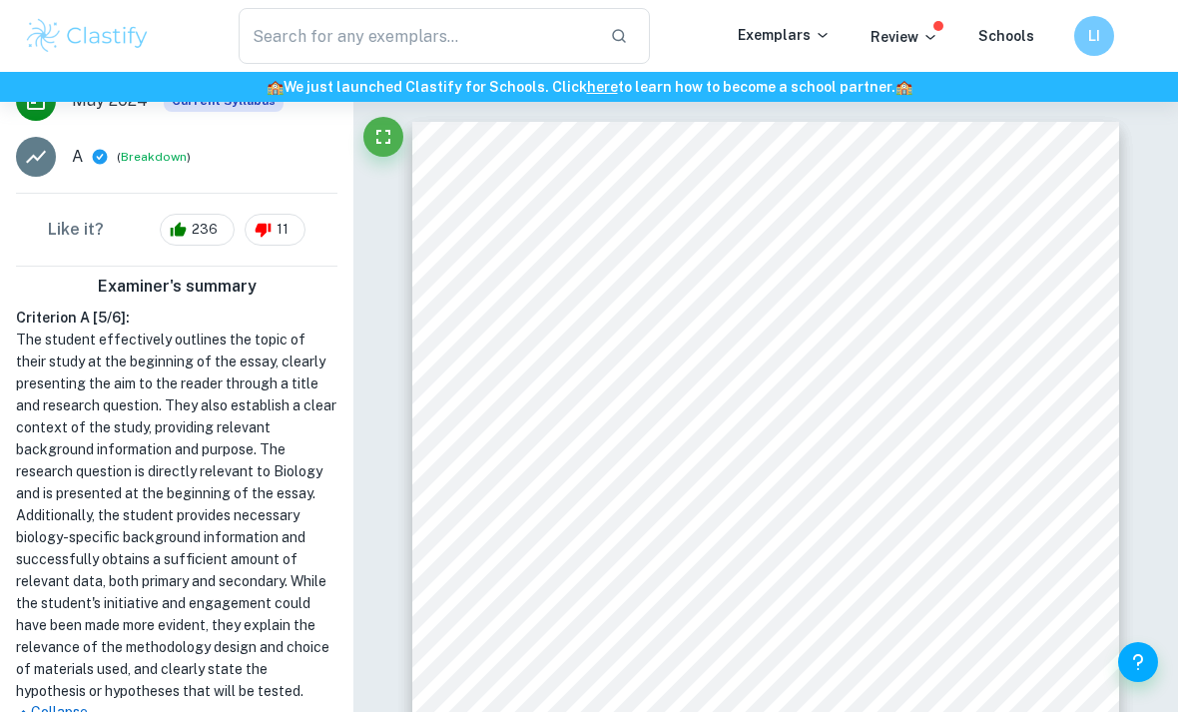
click at [50, 315] on h6 "Criterion A [ 5 / 6 ]:" at bounding box center [177, 318] width 322 height 22
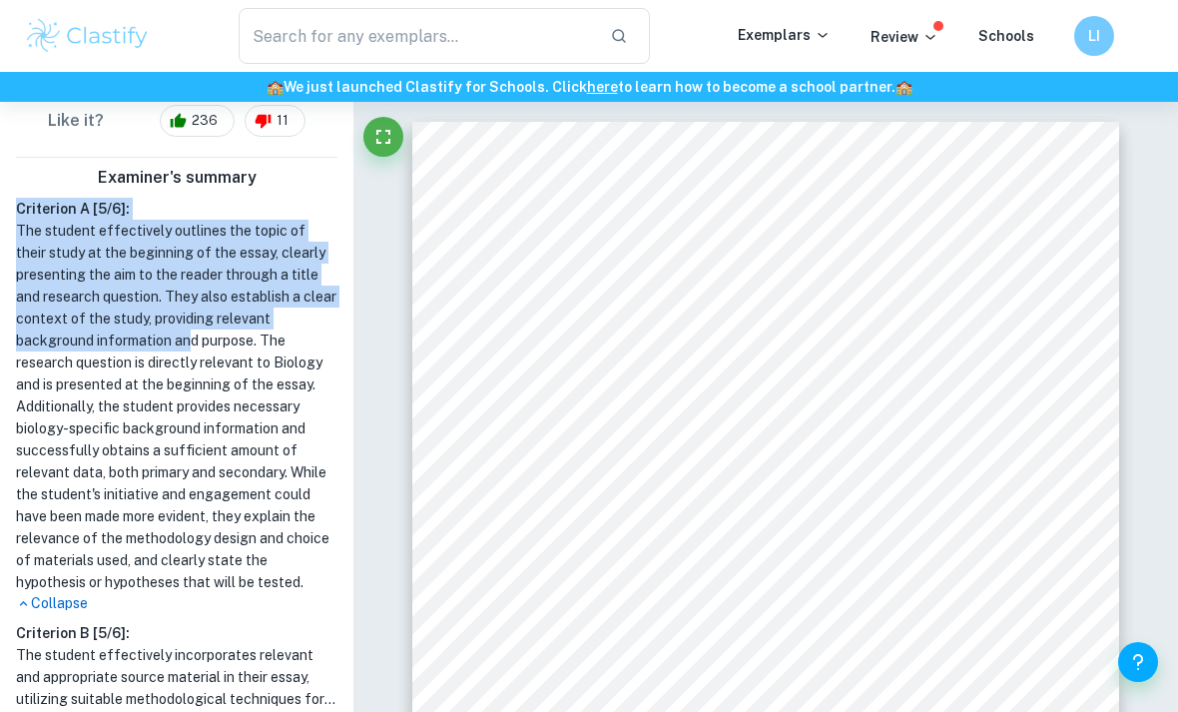
scroll to position [576, 0]
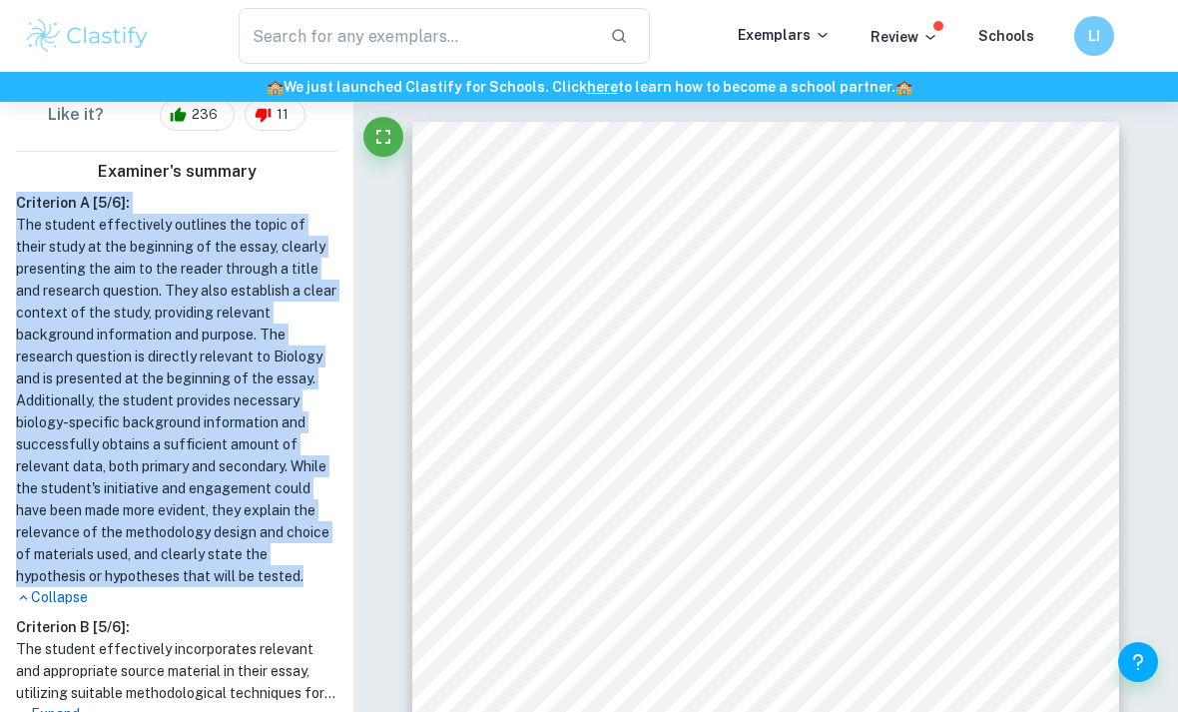
copy div "Criterion A [ 5 / 6 ]: The student effectively outlines the topic of their stud…"
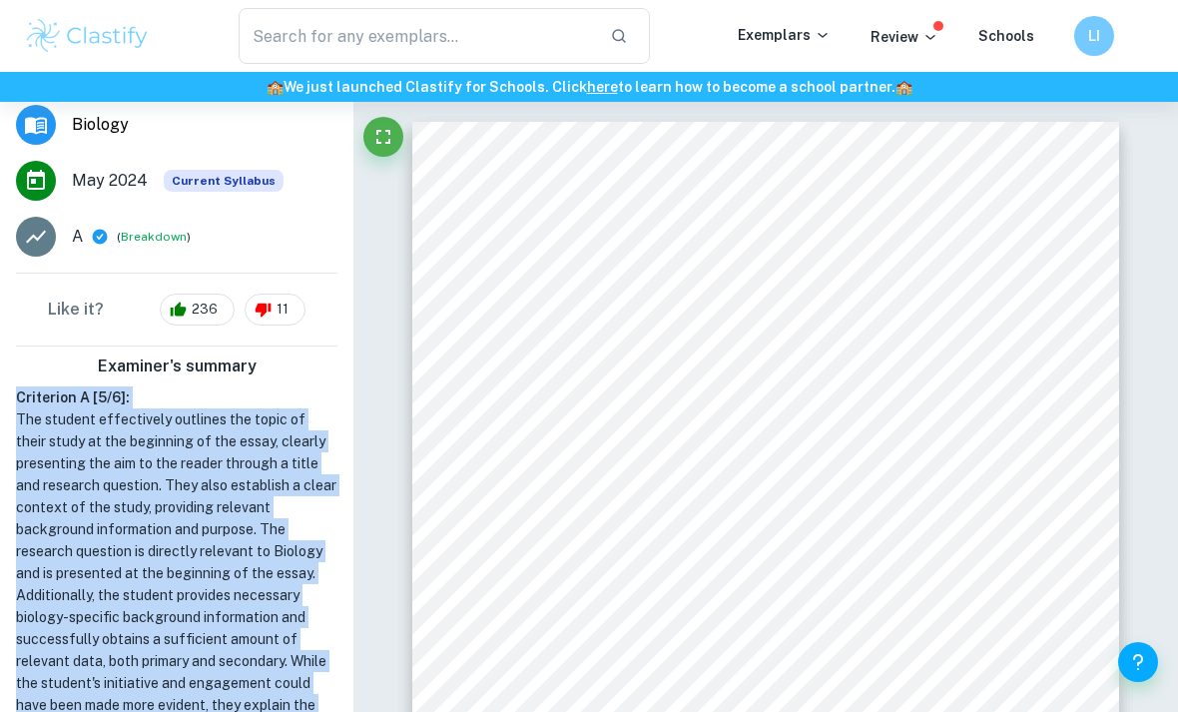
click at [270, 346] on hr at bounding box center [177, 346] width 322 height 1
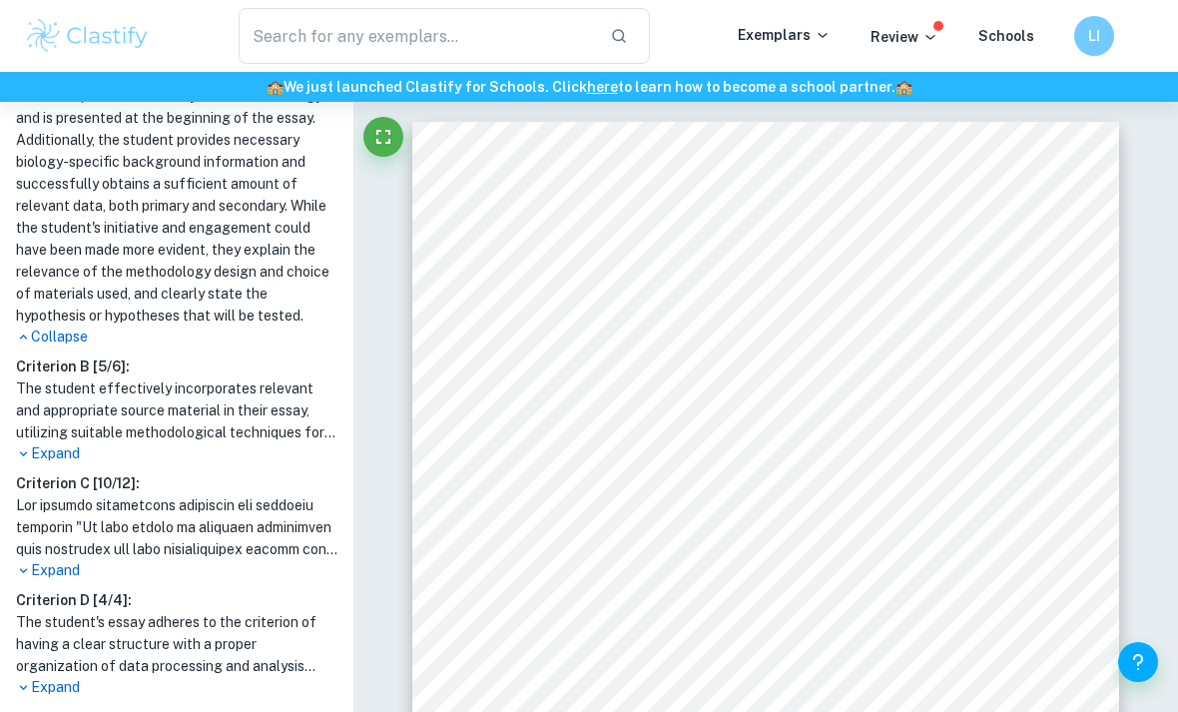
scroll to position [836, 0]
click at [57, 449] on p "Expand" at bounding box center [177, 454] width 322 height 21
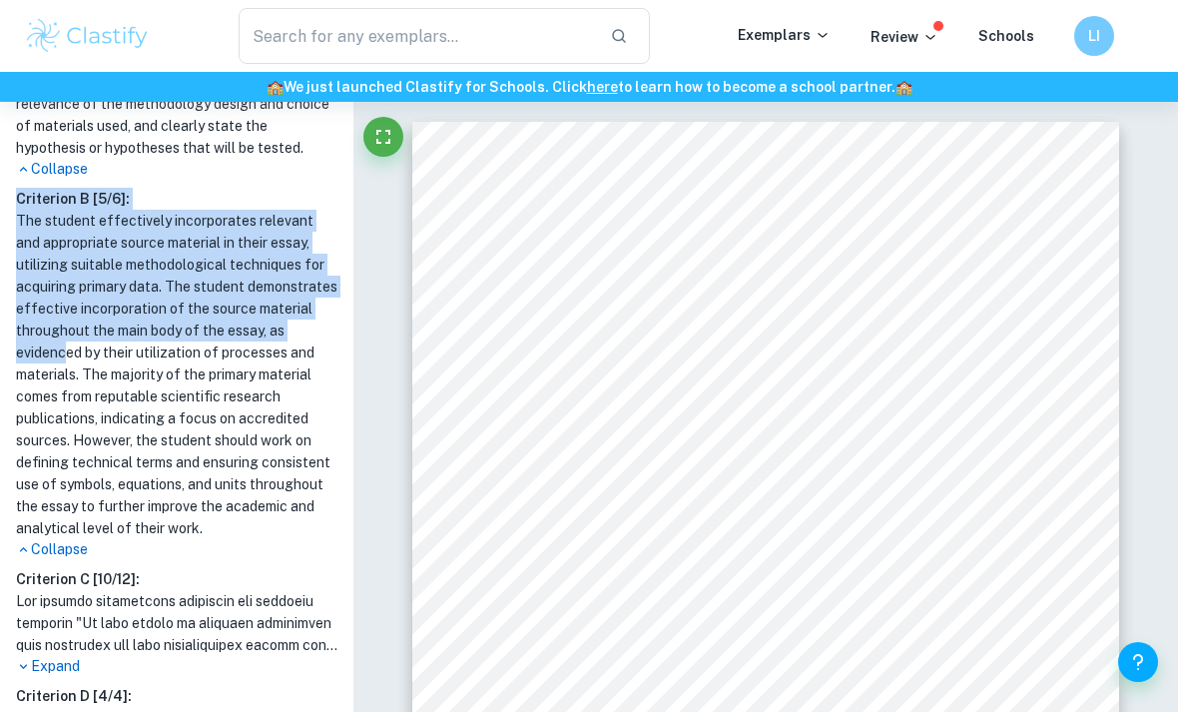
scroll to position [1012, 0]
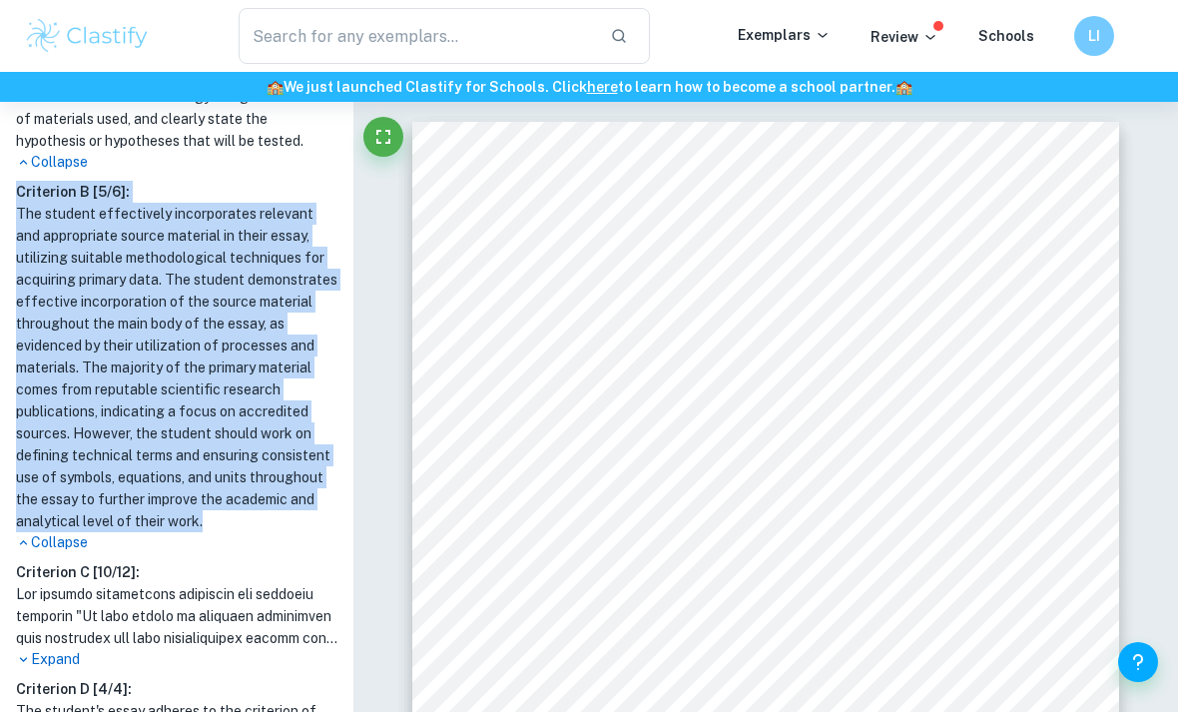
copy div "Criterion B [ 5 / 6 ]: The student effectively incorporates relevant and approp…"
click at [232, 615] on h1 at bounding box center [177, 616] width 322 height 66
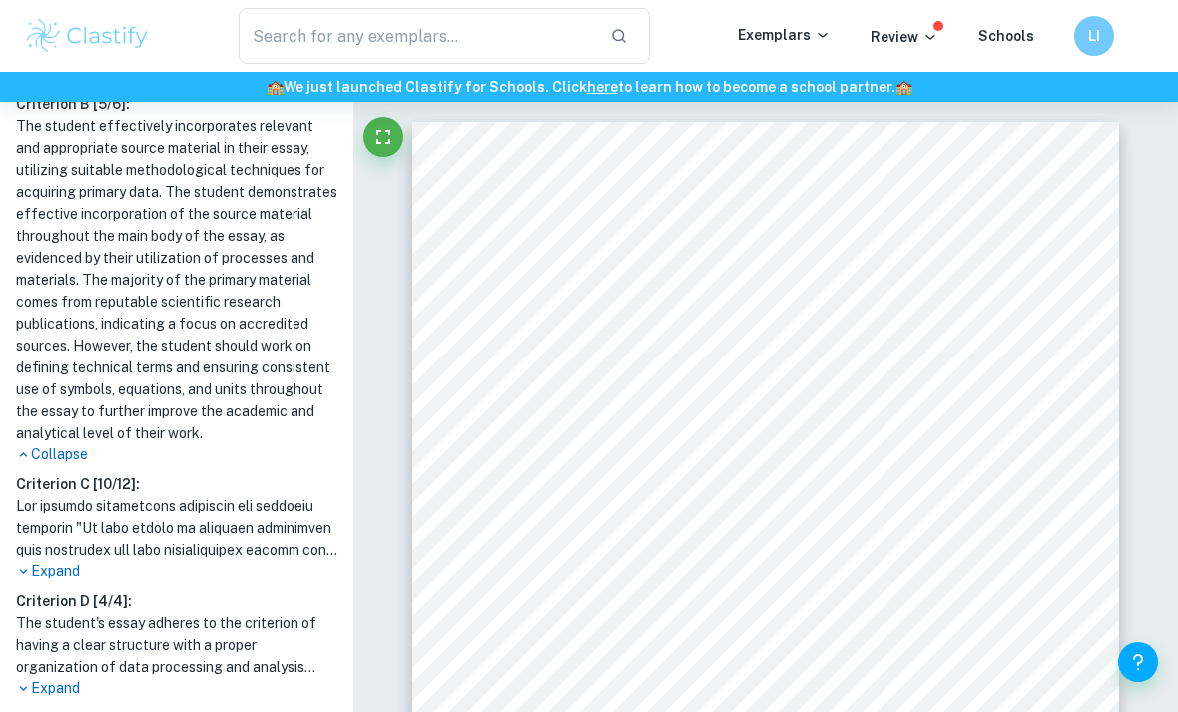
click at [59, 574] on p "Expand" at bounding box center [177, 571] width 322 height 21
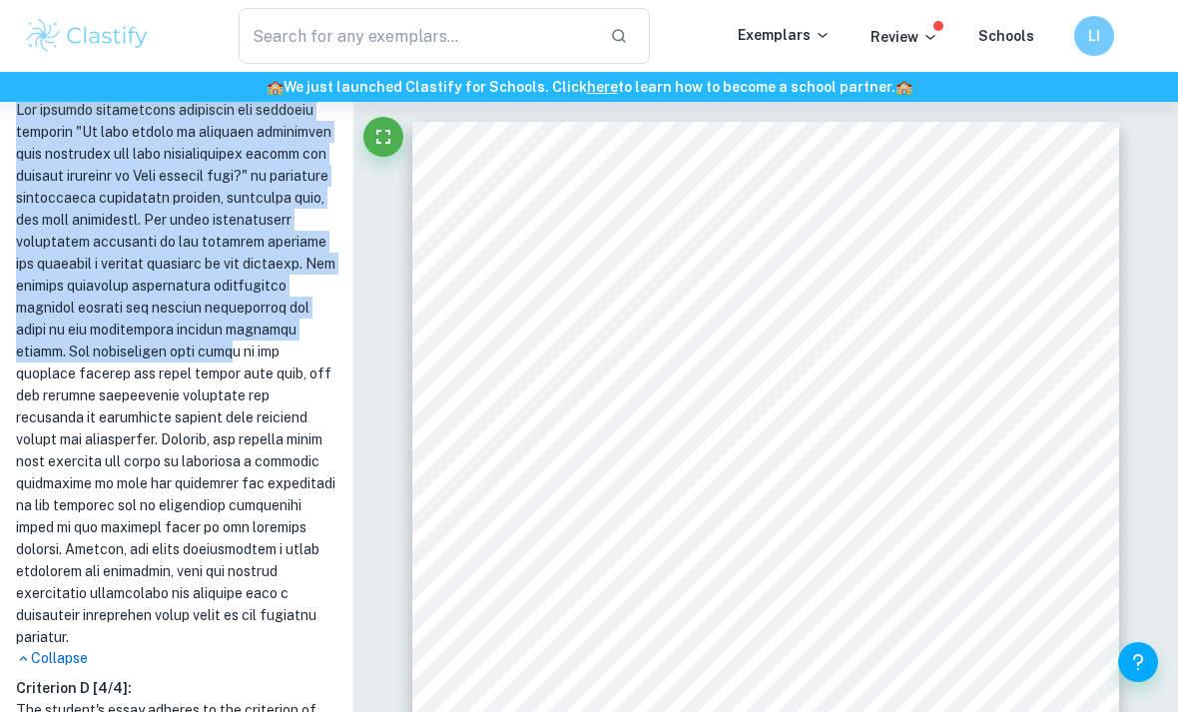
scroll to position [1534, 0]
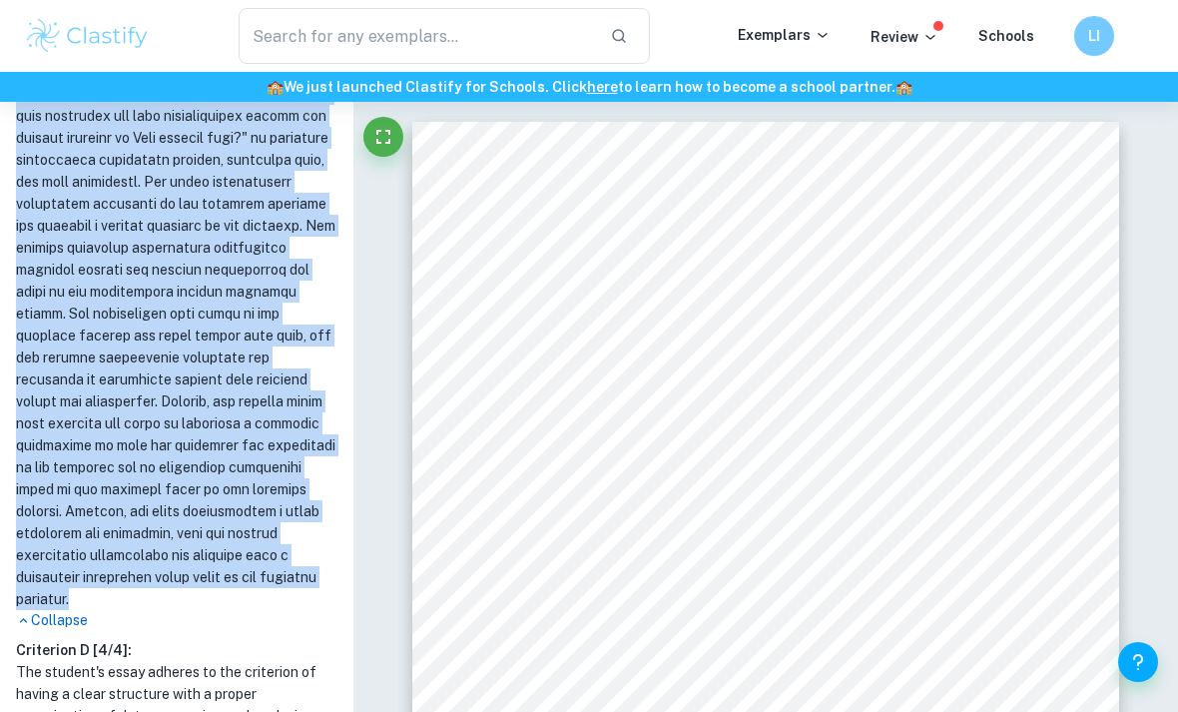
copy div "Criterion C [ 10 / 12 ]: The student effectively addressed the research questio…"
click at [232, 617] on p "Collapse" at bounding box center [177, 620] width 322 height 21
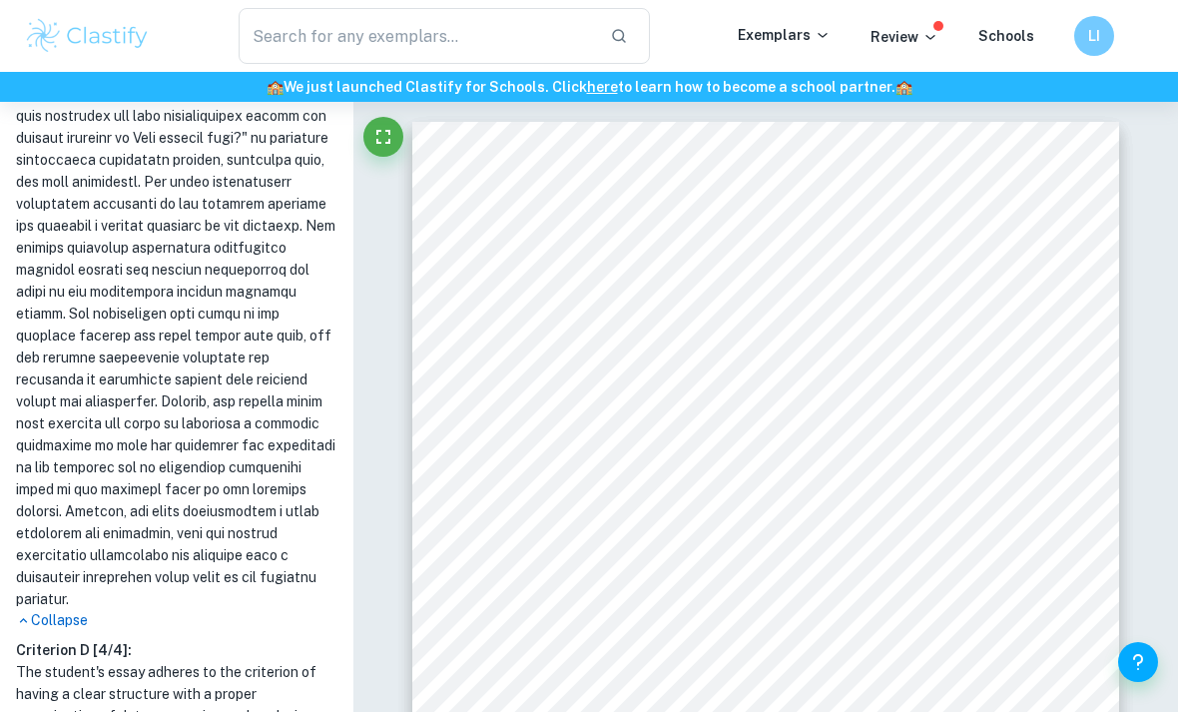
scroll to position [1100, 0]
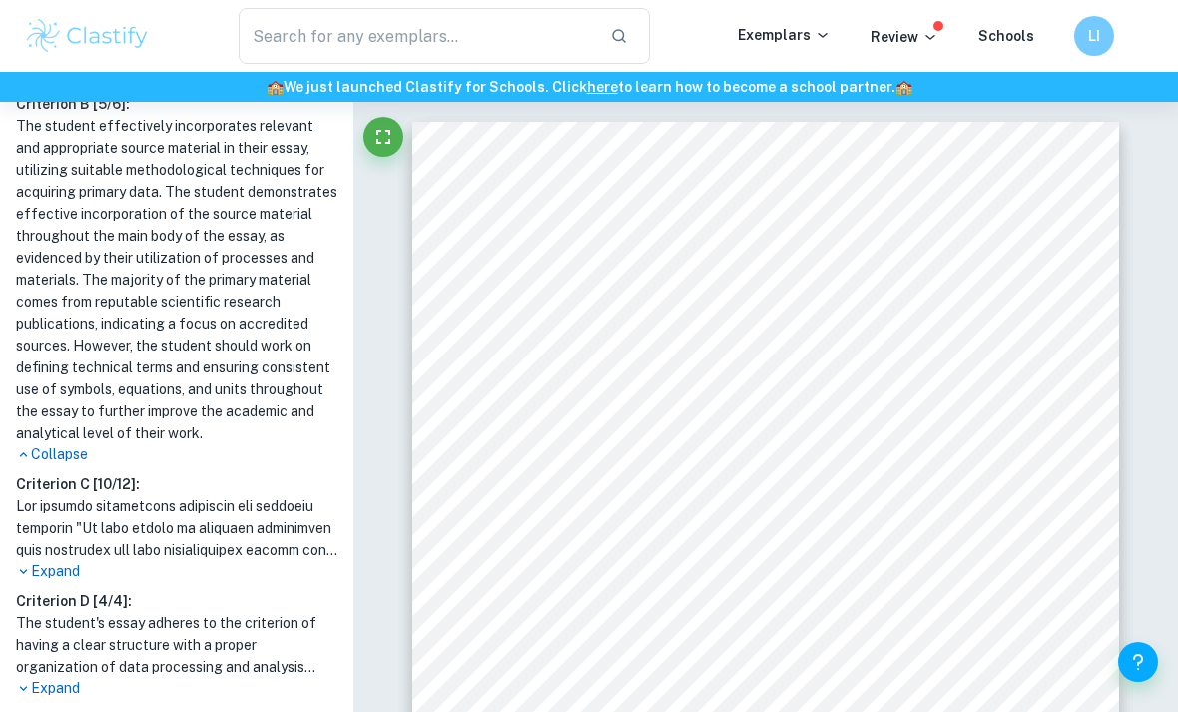
click at [64, 685] on p "Expand" at bounding box center [177, 688] width 322 height 21
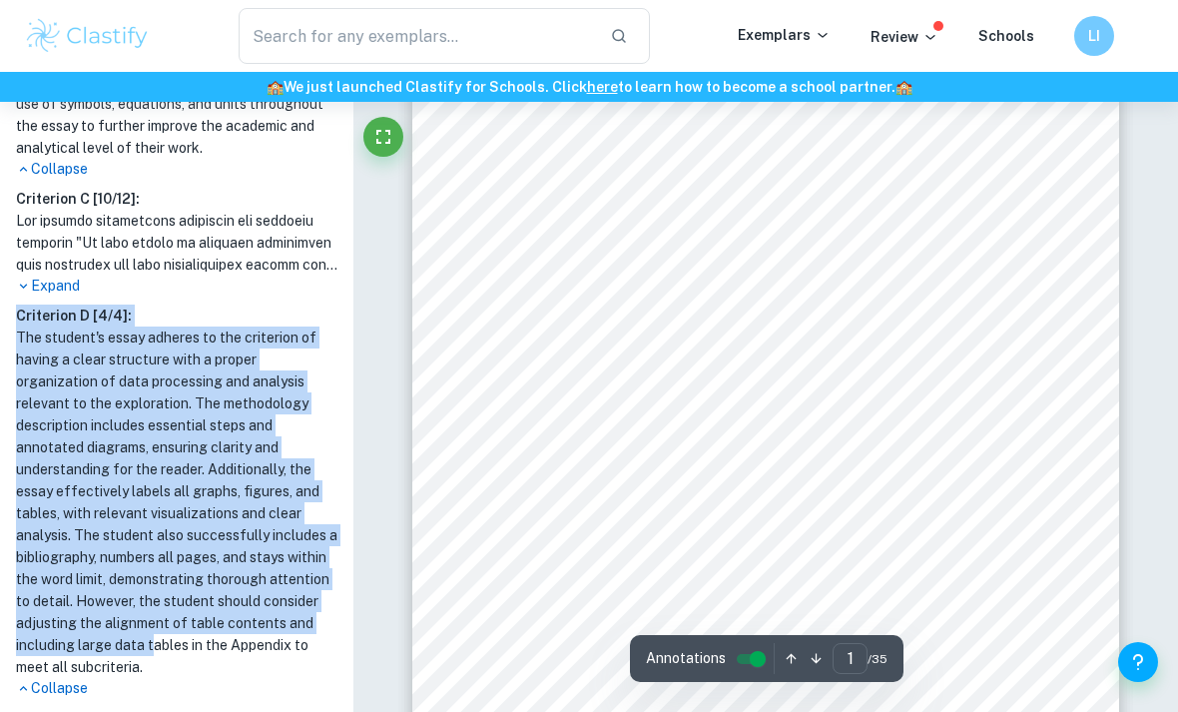
scroll to position [74, 0]
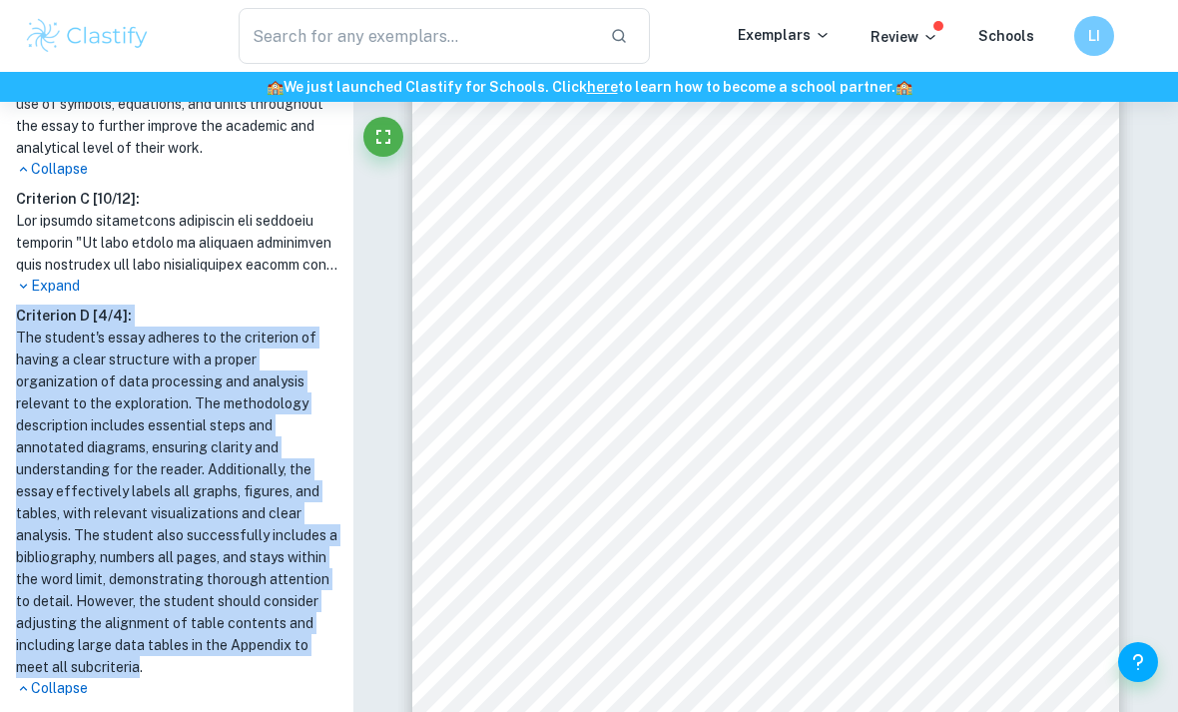
copy div "Criterion D [ 4 / 4 ]: The student's essay adheres to the criterion of having a…"
click at [280, 270] on h1 at bounding box center [177, 243] width 322 height 66
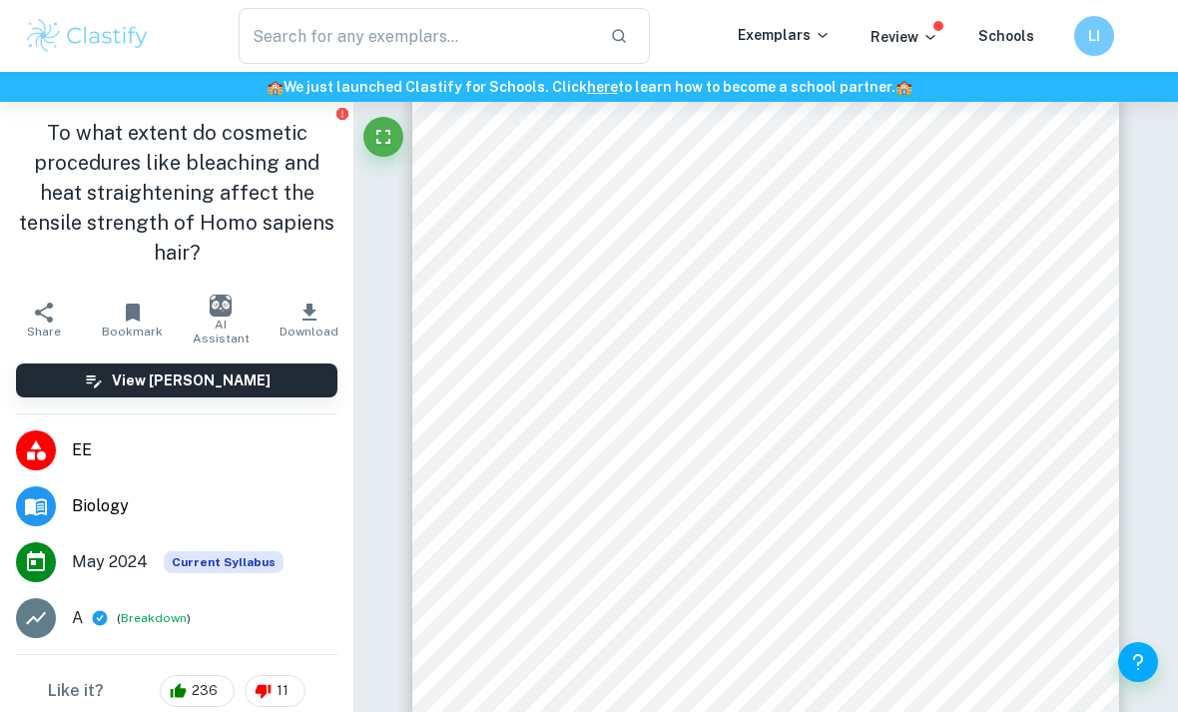
scroll to position [0, 0]
click at [298, 330] on span "Download" at bounding box center [309, 332] width 59 height 14
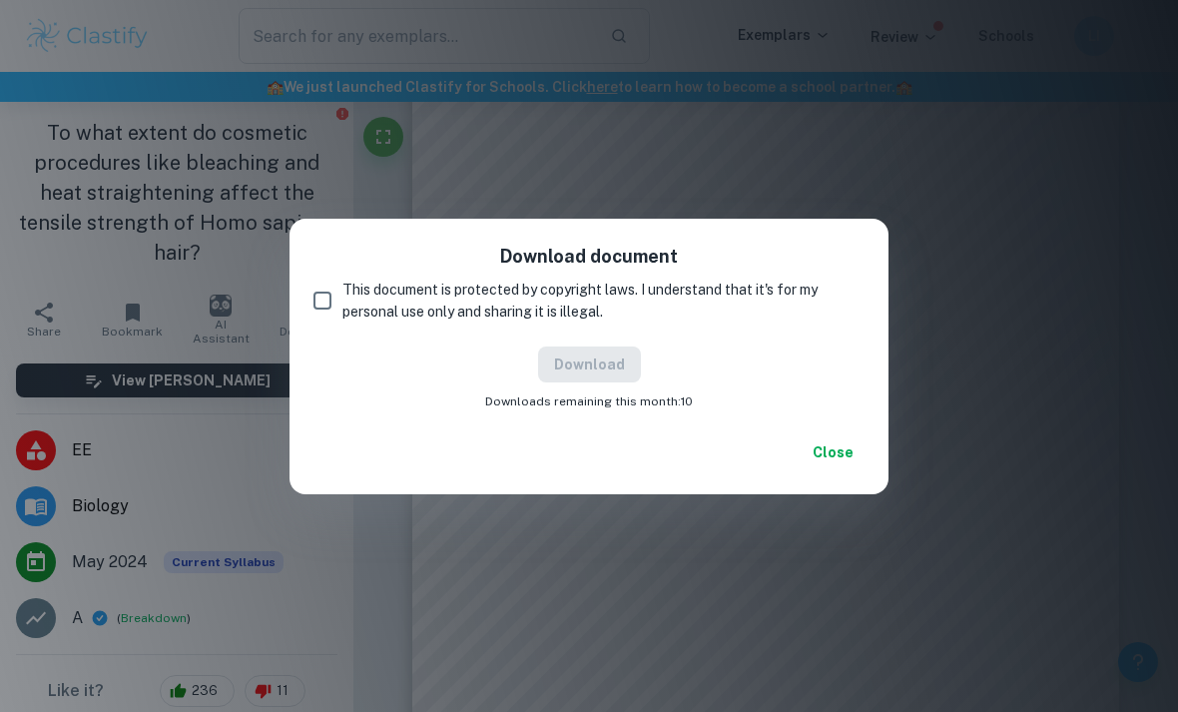
click at [323, 311] on input "This document is protected by copyright laws. I understand that it's for my per…" at bounding box center [323, 301] width 40 height 40
checkbox input "true"
click at [580, 367] on button "Download" at bounding box center [589, 365] width 103 height 36
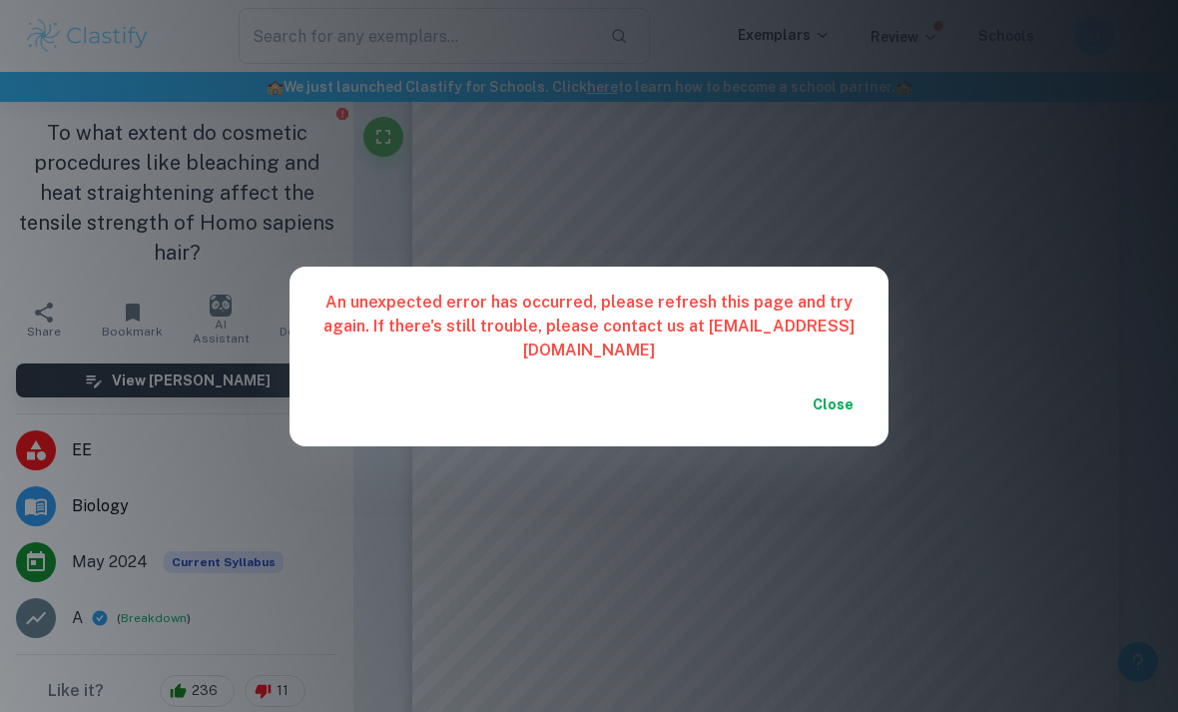
click at [843, 386] on button "Close" at bounding box center [833, 404] width 64 height 36
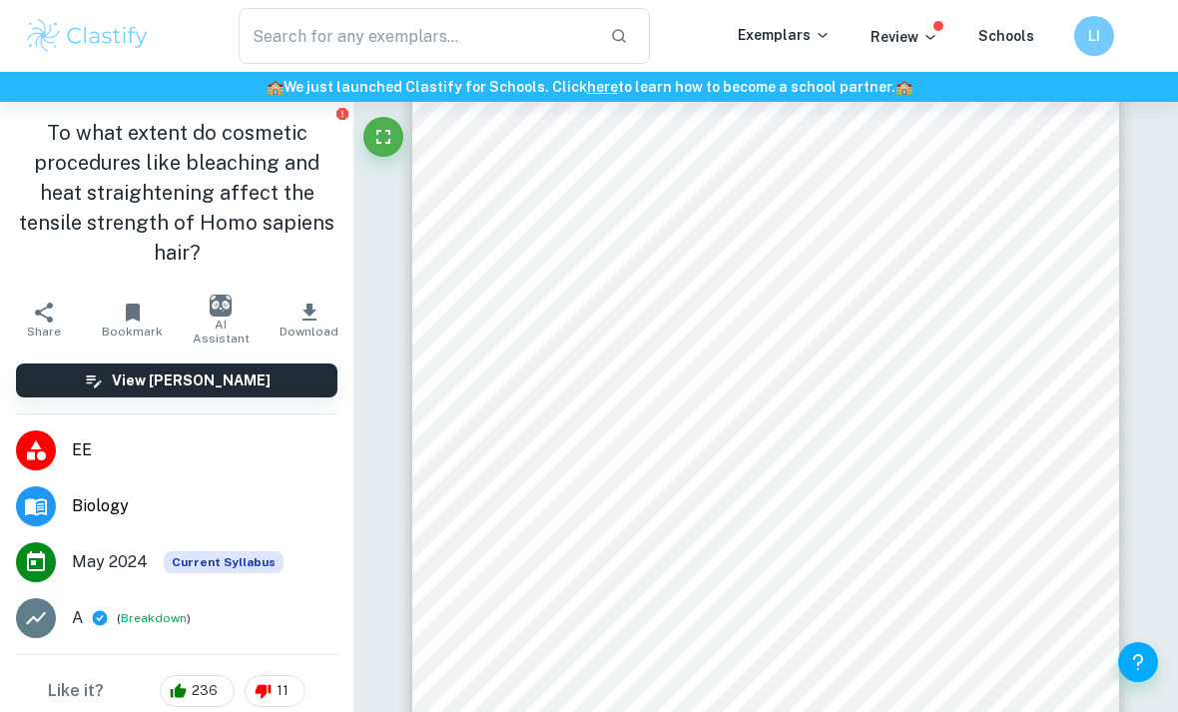
click at [312, 316] on icon "button" at bounding box center [310, 313] width 24 height 24
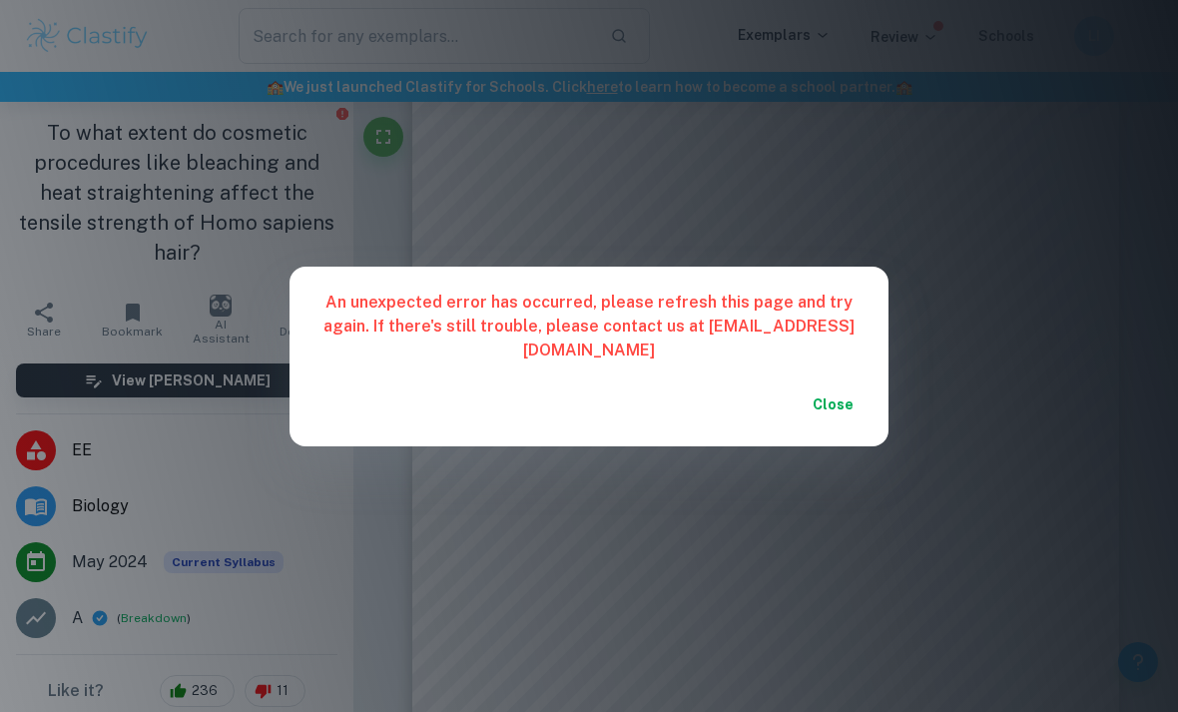
click at [821, 392] on button "Close" at bounding box center [833, 404] width 64 height 36
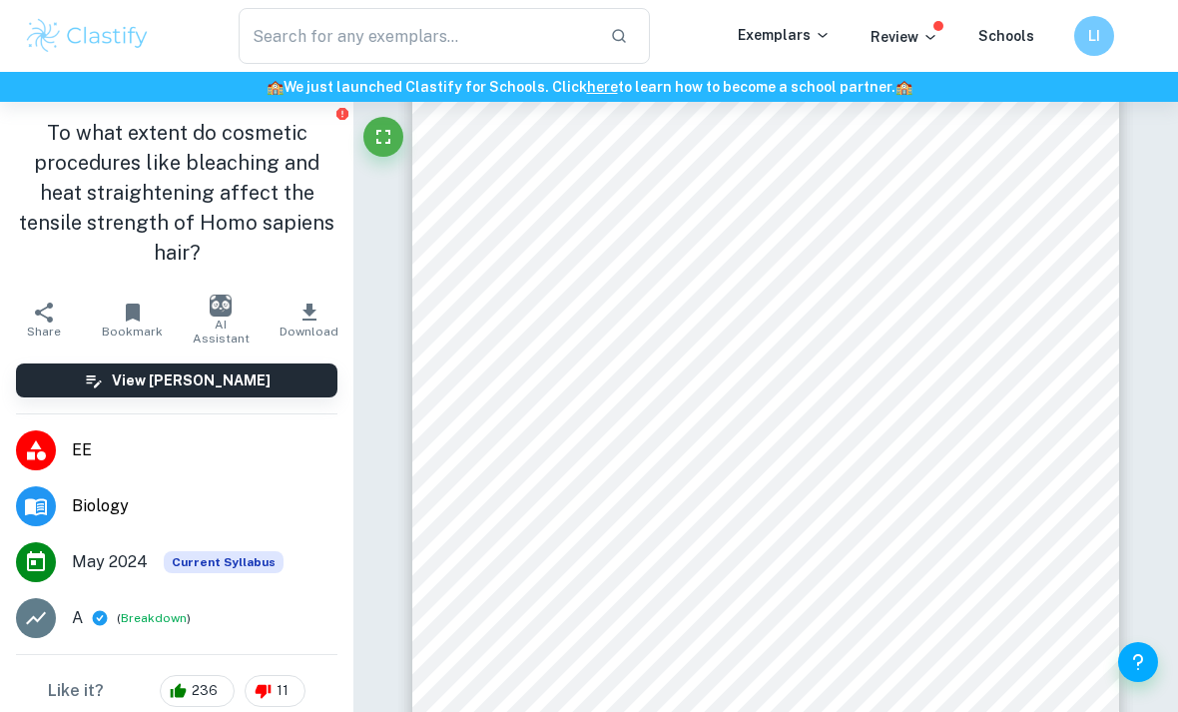
click at [328, 327] on span "Download" at bounding box center [309, 332] width 59 height 14
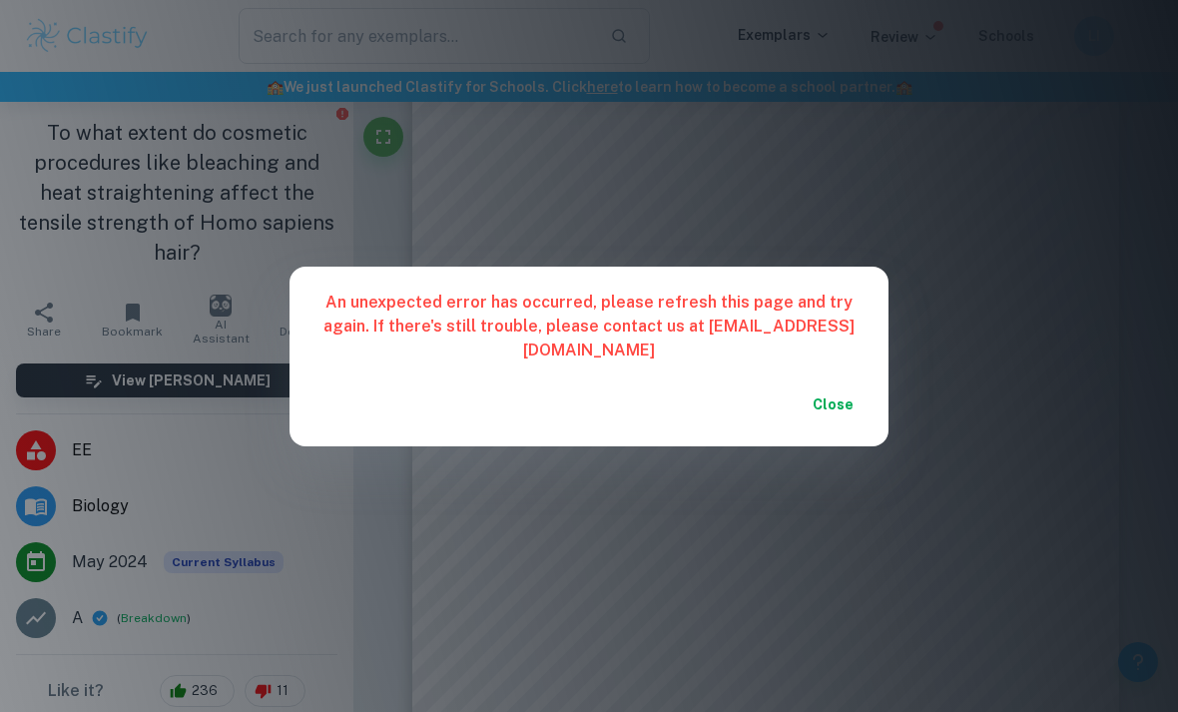
click at [797, 409] on div "Close" at bounding box center [589, 416] width 599 height 60
click at [797, 408] on div "Close" at bounding box center [589, 416] width 599 height 60
click at [817, 386] on button "Close" at bounding box center [833, 404] width 64 height 36
